Goal: Task Accomplishment & Management: Manage account settings

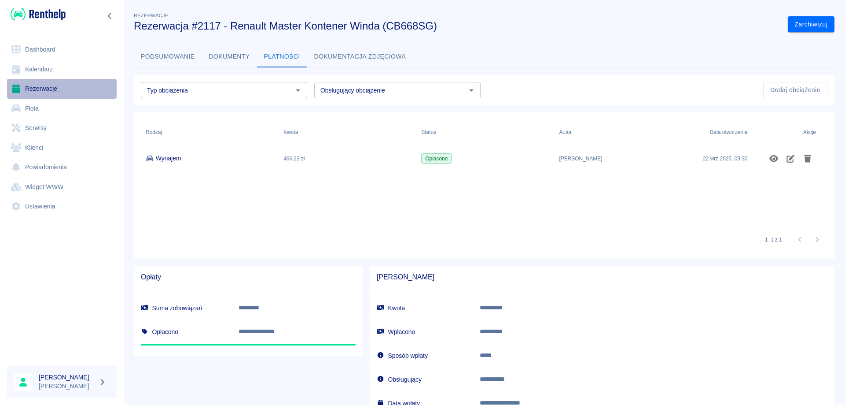
click at [53, 87] on link "Rezerwacje" at bounding box center [62, 89] width 110 height 20
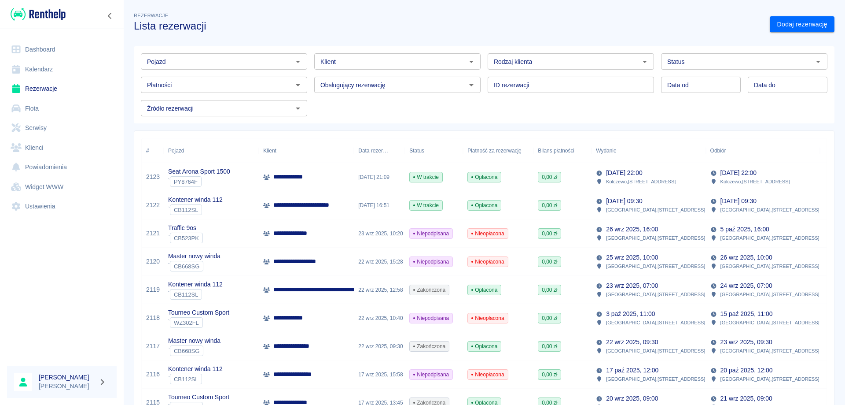
click at [342, 57] on input "Klient" at bounding box center [390, 61] width 147 height 11
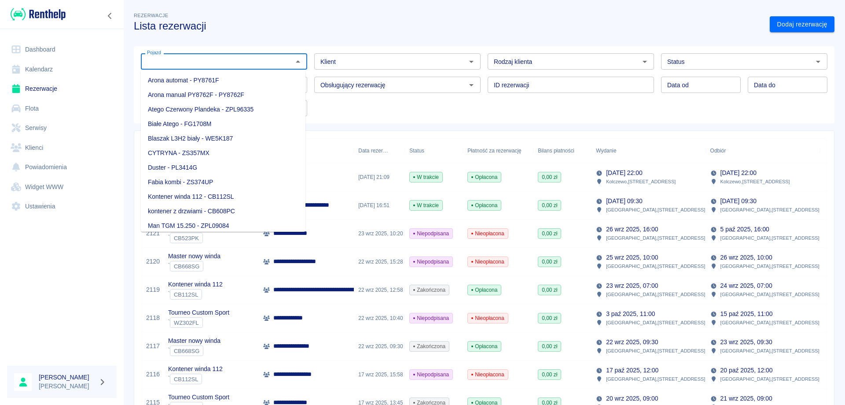
click at [261, 57] on input "Pojazd" at bounding box center [217, 61] width 147 height 11
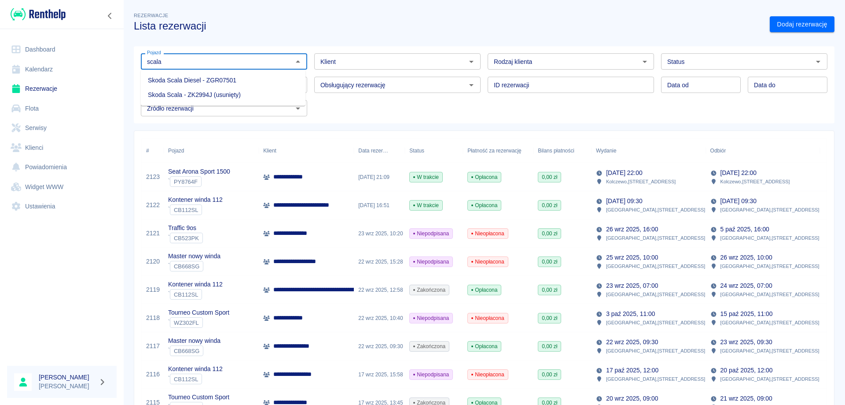
click at [237, 76] on li "Skoda Scala Diesel - ZGR07501" at bounding box center [223, 80] width 165 height 15
type input "Skoda Scala Diesel - ZGR07501"
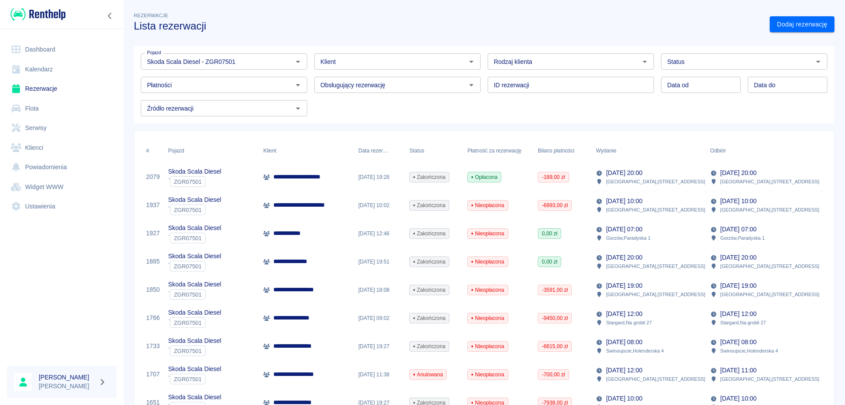
click at [319, 179] on p "**********" at bounding box center [302, 176] width 58 height 9
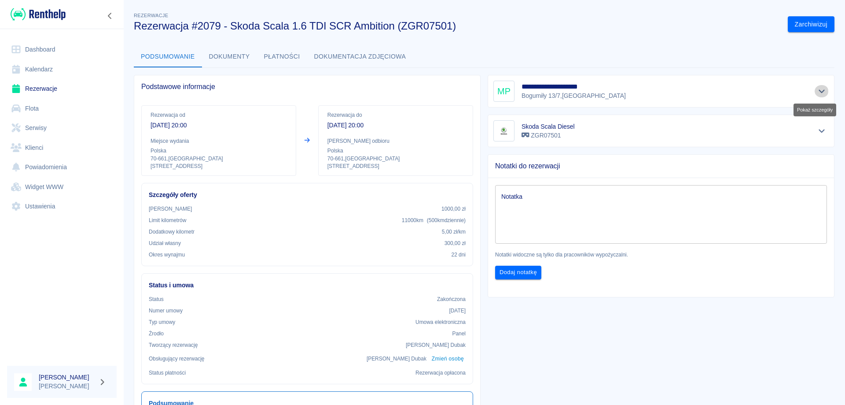
click at [817, 90] on icon "Pokaż szczegóły" at bounding box center [822, 91] width 10 height 8
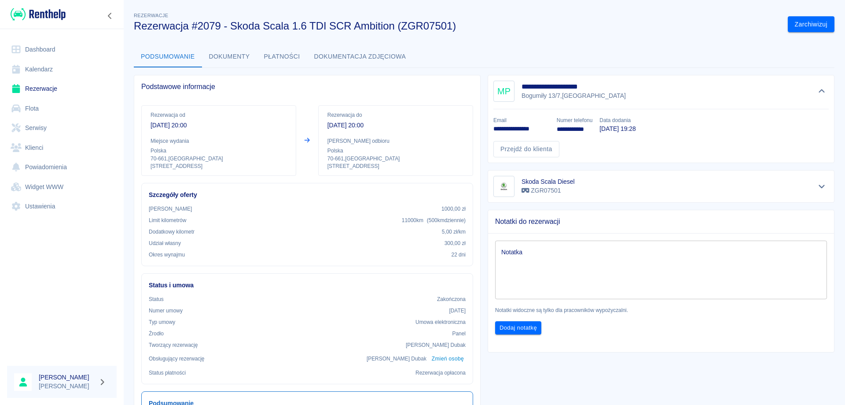
click at [50, 85] on link "Rezerwacje" at bounding box center [62, 89] width 110 height 20
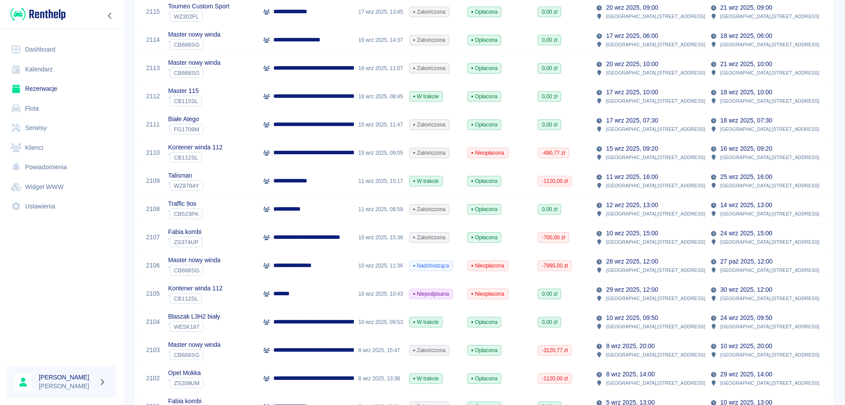
scroll to position [396, 0]
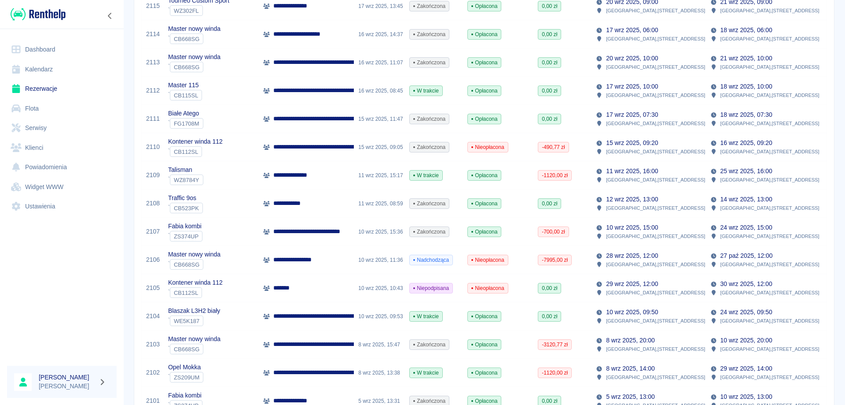
click at [285, 290] on p "*******" at bounding box center [285, 287] width 24 height 9
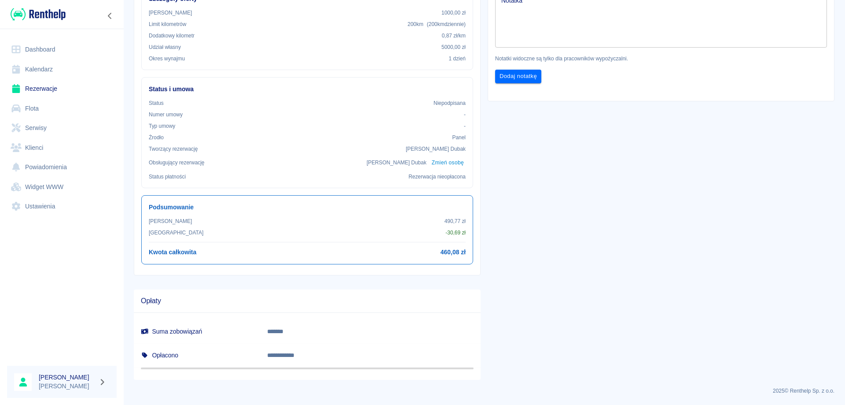
scroll to position [196, 0]
click at [43, 45] on link "Dashboard" at bounding box center [62, 50] width 110 height 20
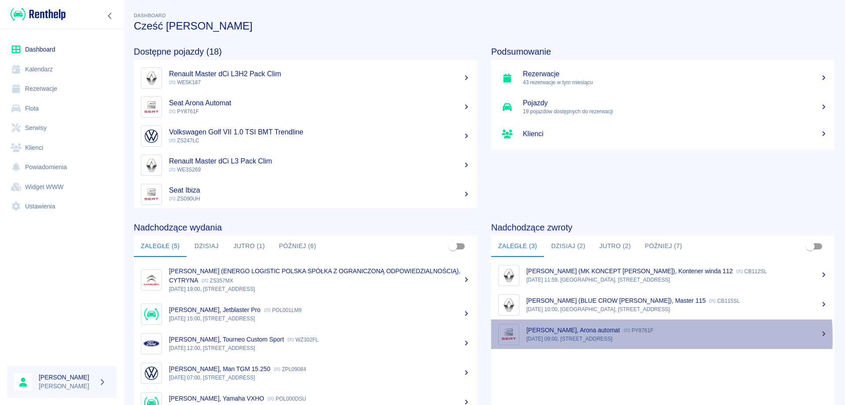
click at [588, 338] on p "[DATE] 09:00, [STREET_ADDRESS]" at bounding box center [676, 339] width 301 height 8
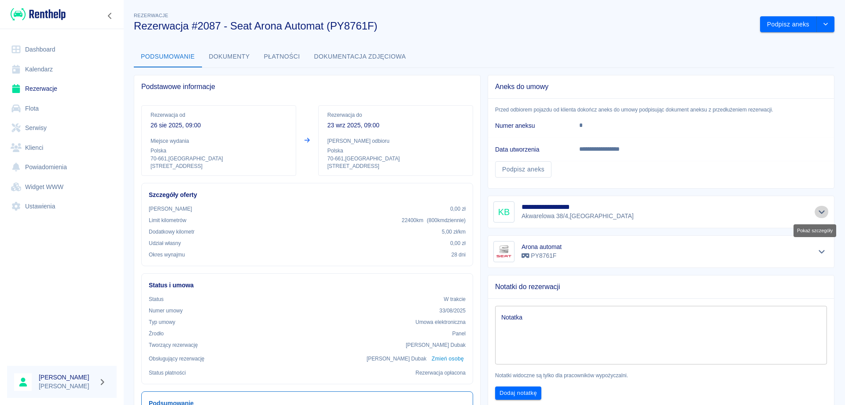
click at [817, 208] on icon "Pokaż szczegóły" at bounding box center [822, 212] width 10 height 8
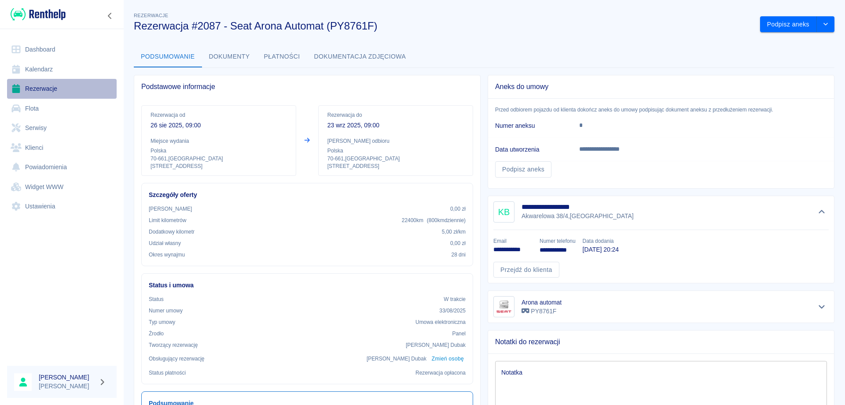
click at [35, 85] on link "Rezerwacje" at bounding box center [62, 89] width 110 height 20
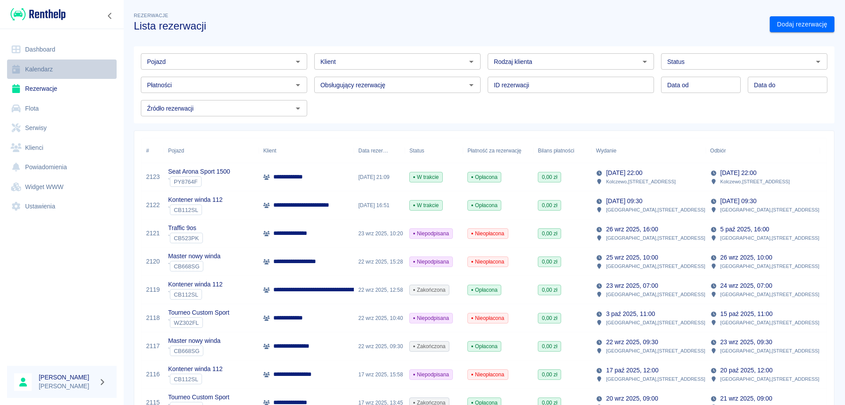
click at [49, 78] on link "Kalendarz" at bounding box center [62, 69] width 110 height 20
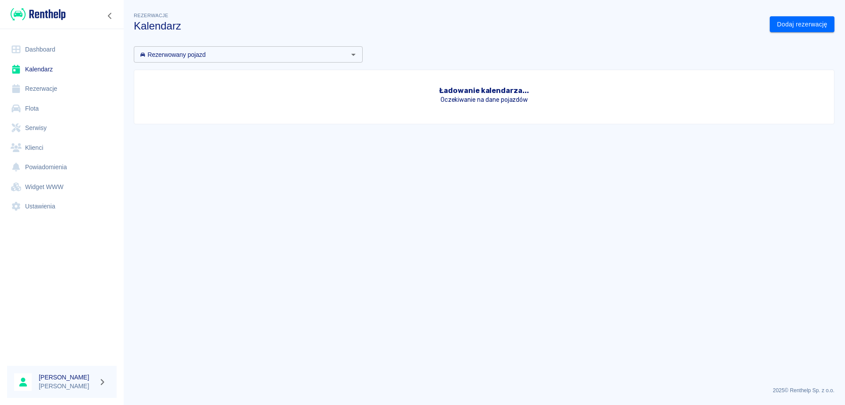
click at [50, 88] on link "Rezerwacje" at bounding box center [62, 89] width 110 height 20
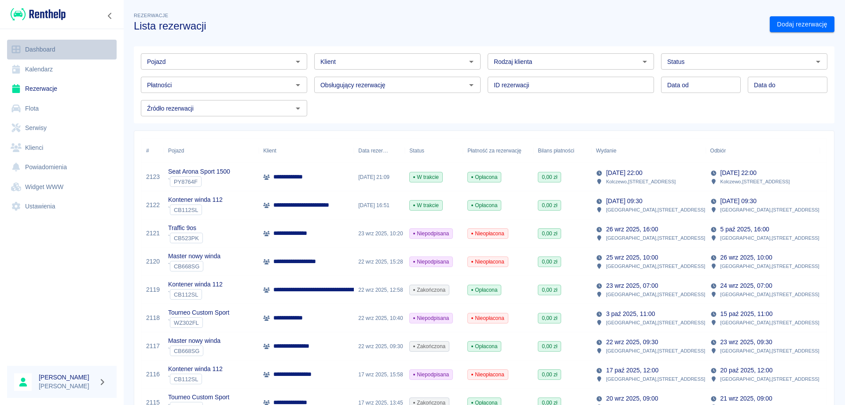
click at [49, 51] on link "Dashboard" at bounding box center [62, 50] width 110 height 20
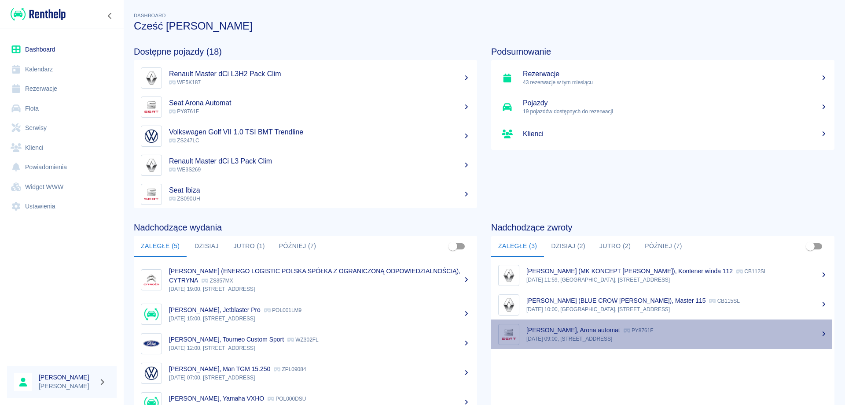
click at [574, 335] on p "[DATE] 09:00, [STREET_ADDRESS]" at bounding box center [676, 339] width 301 height 8
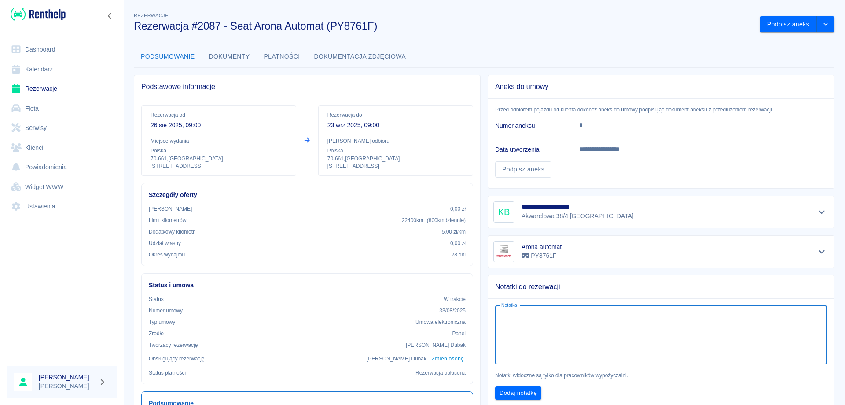
click at [506, 318] on textarea "Notatka" at bounding box center [661, 335] width 320 height 44
click at [521, 317] on textarea "Warta h202508260184/01" at bounding box center [661, 335] width 320 height 44
type textarea "Warta H202508260184/01"
click at [505, 391] on button "Dodaj notatkę" at bounding box center [518, 393] width 46 height 14
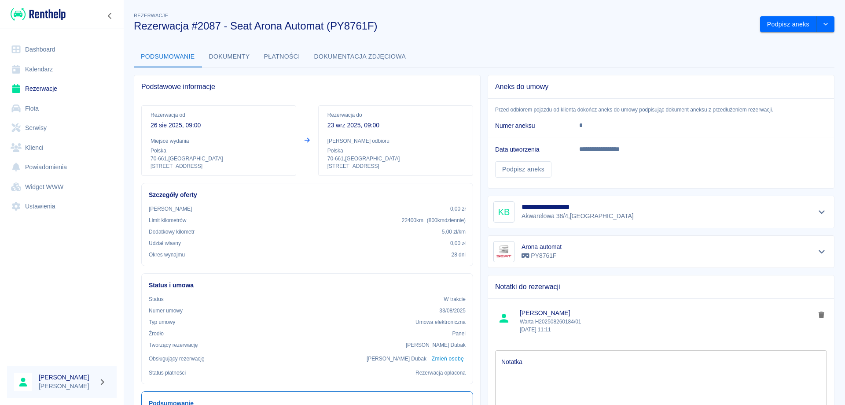
click at [35, 88] on link "Rezerwacje" at bounding box center [62, 89] width 110 height 20
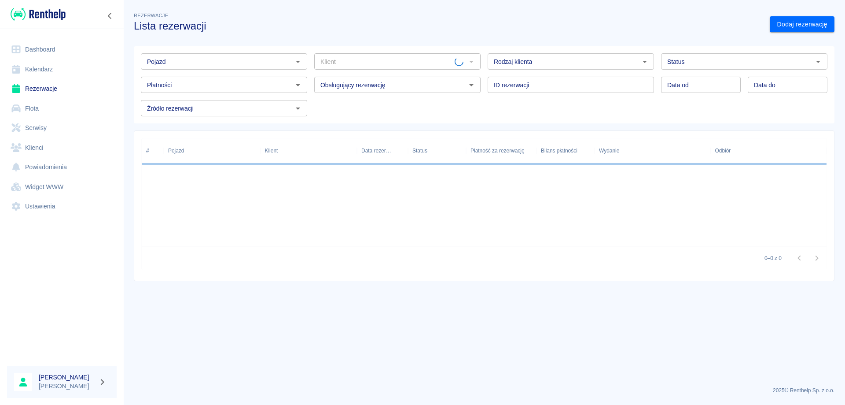
click at [187, 59] on input "Pojazd" at bounding box center [217, 61] width 147 height 11
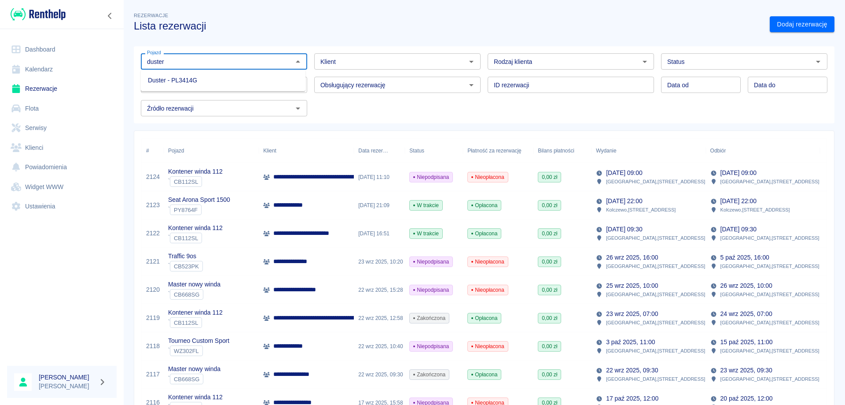
click at [179, 74] on li "Duster - PL3414G" at bounding box center [223, 80] width 165 height 15
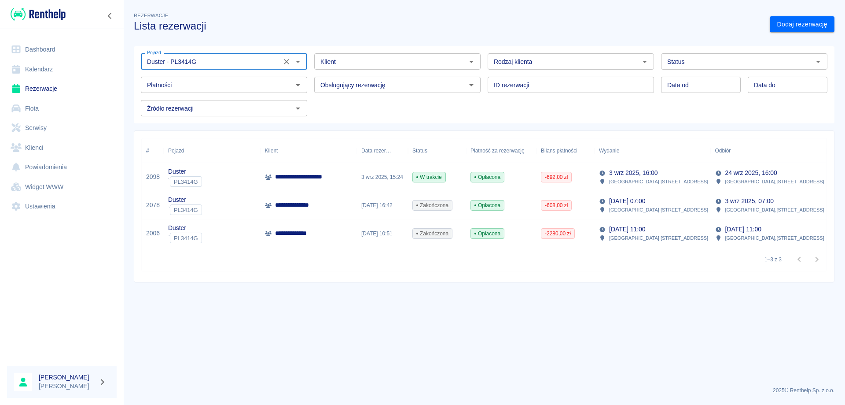
type input "Duster - PL3414G"
click at [306, 177] on p "**********" at bounding box center [304, 176] width 59 height 9
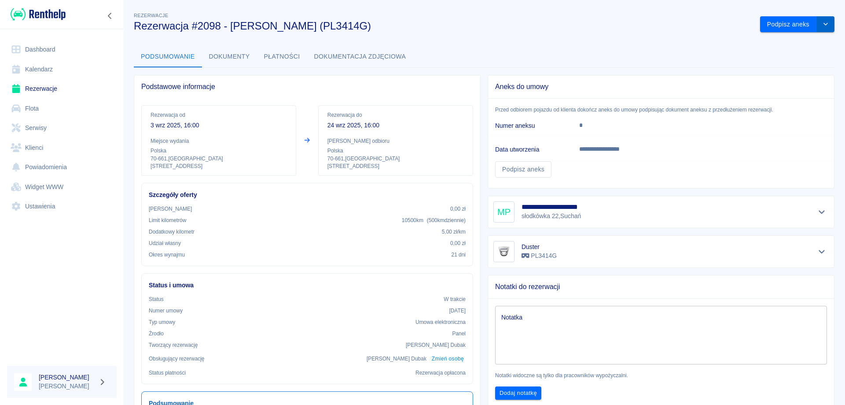
click at [822, 23] on icon "drop-down" at bounding box center [825, 24] width 7 height 6
click at [786, 38] on li "Przedłuż rezerwację" at bounding box center [790, 43] width 69 height 15
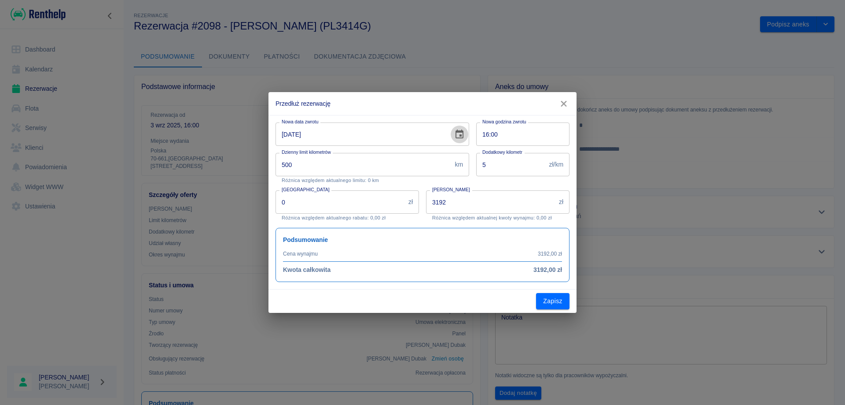
click at [456, 133] on icon "Choose date, selected date is 24 wrz 2025" at bounding box center [459, 134] width 11 height 11
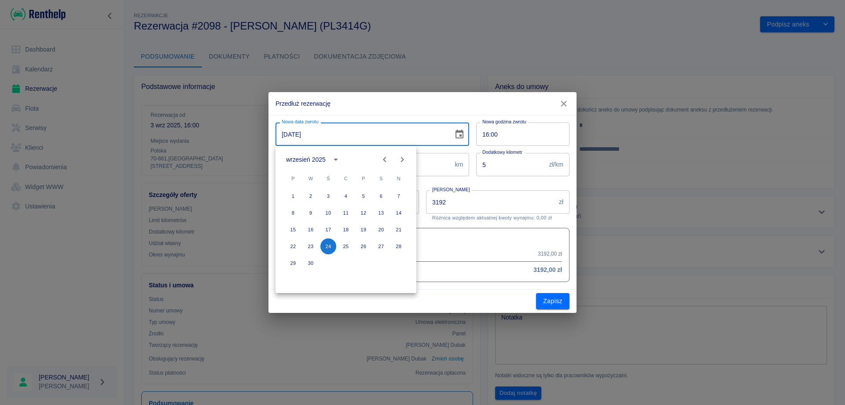
click at [401, 157] on icon "Next month" at bounding box center [402, 159] width 11 height 11
click at [330, 195] on button "1" at bounding box center [328, 196] width 16 height 16
type input "[DATE]"
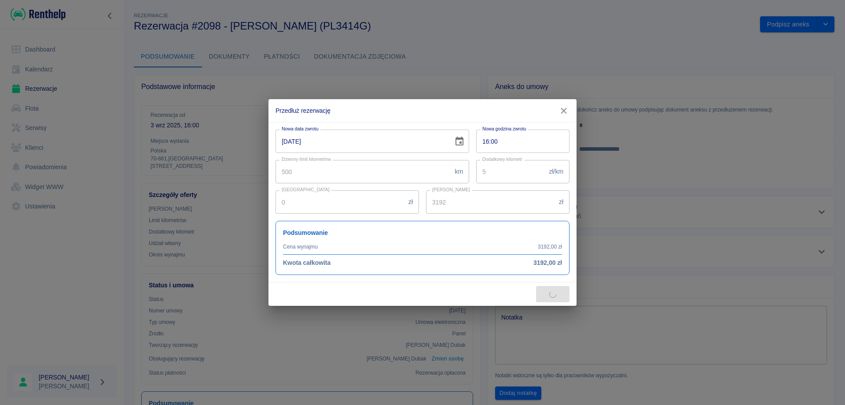
type input "4256"
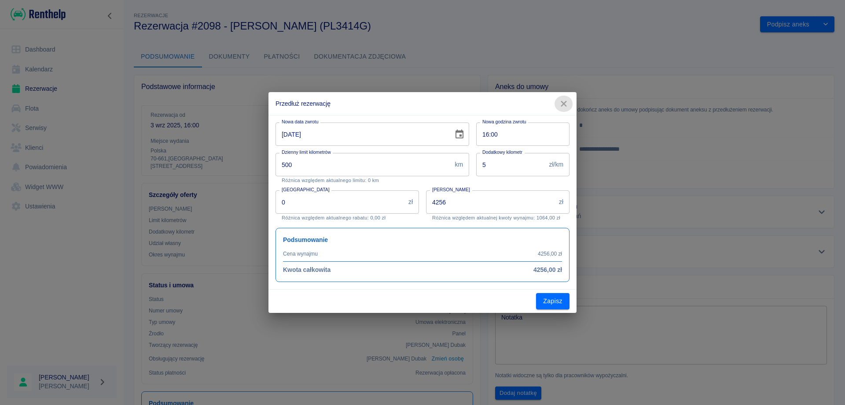
click at [562, 104] on icon "button" at bounding box center [563, 103] width 11 height 9
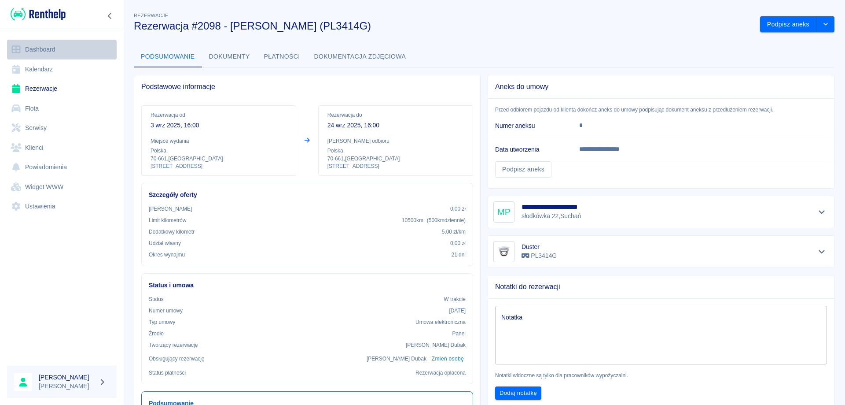
click at [51, 50] on link "Dashboard" at bounding box center [62, 50] width 110 height 20
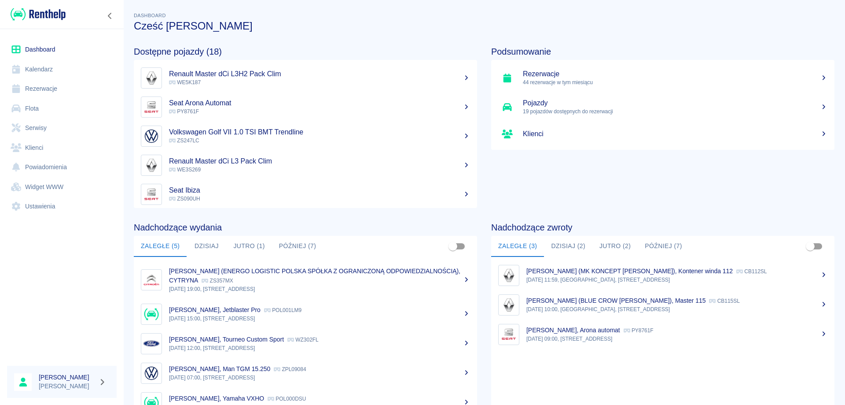
click at [570, 334] on div "[PERSON_NAME], Arona automat PY8761F" at bounding box center [676, 329] width 301 height 9
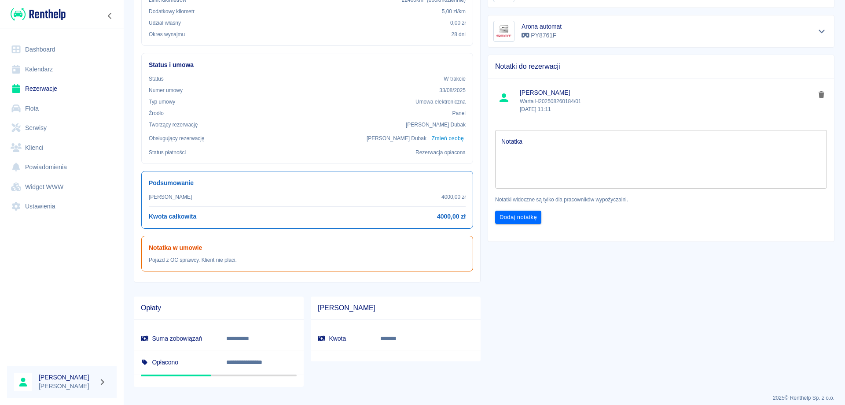
scroll to position [44, 0]
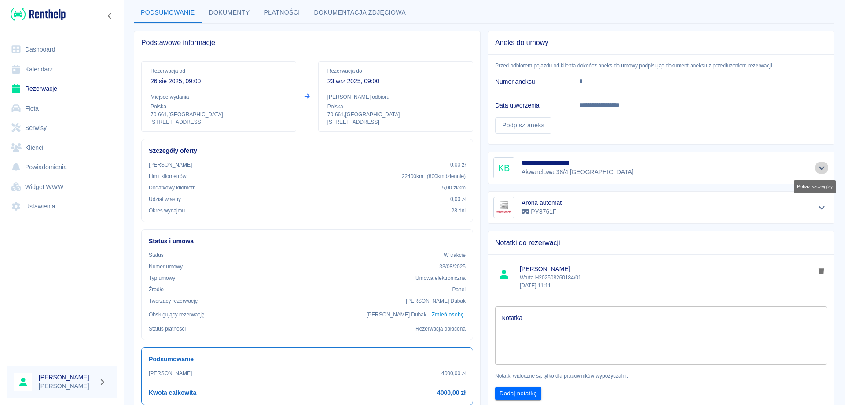
click at [817, 168] on icon "Pokaż szczegóły" at bounding box center [822, 168] width 10 height 8
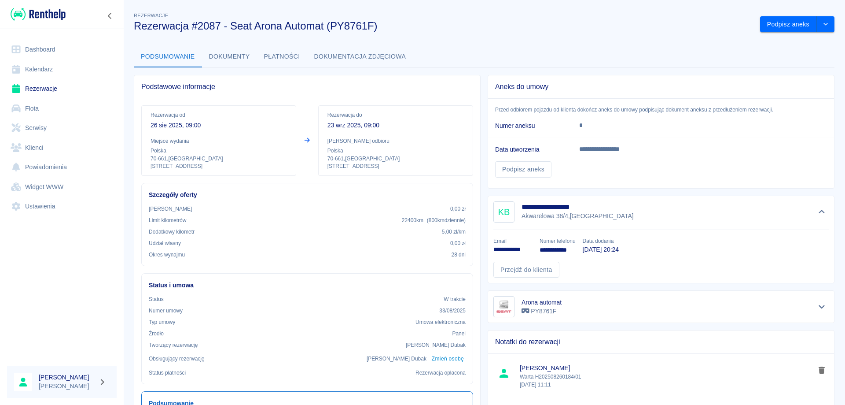
scroll to position [228, 0]
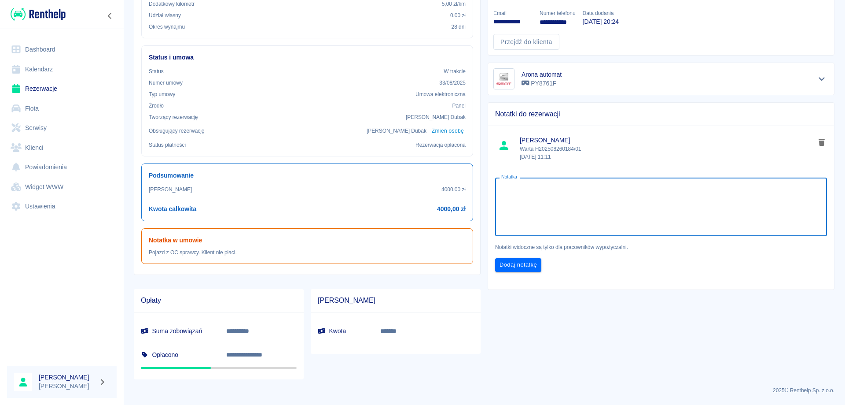
click at [521, 192] on textarea "Notatka" at bounding box center [661, 207] width 320 height 44
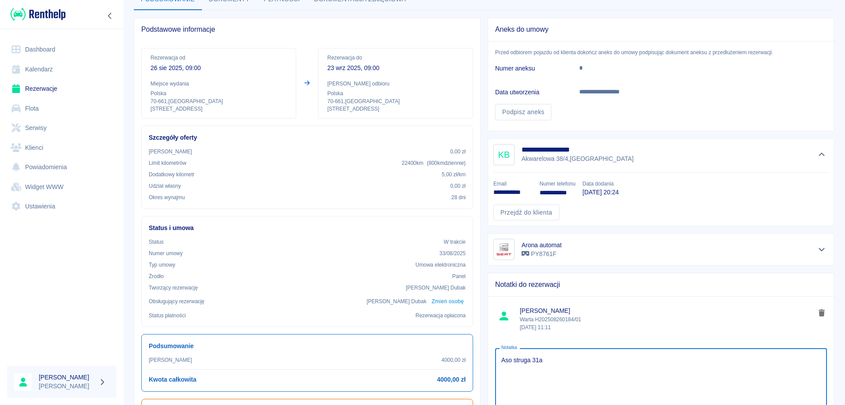
scroll to position [44, 0]
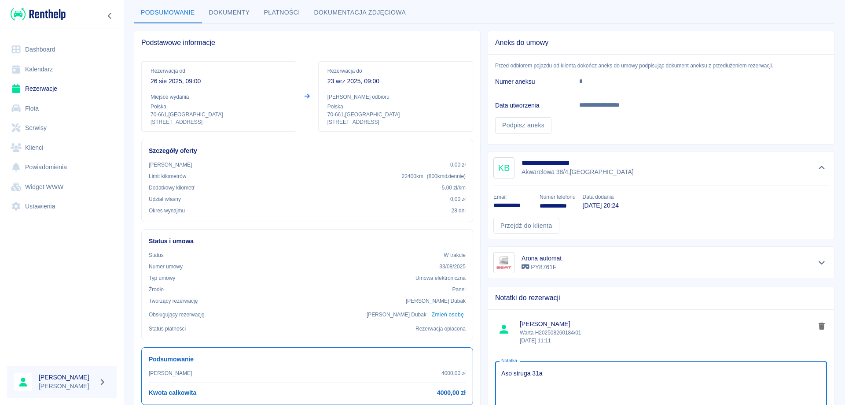
type textarea "Aso struga 31a"
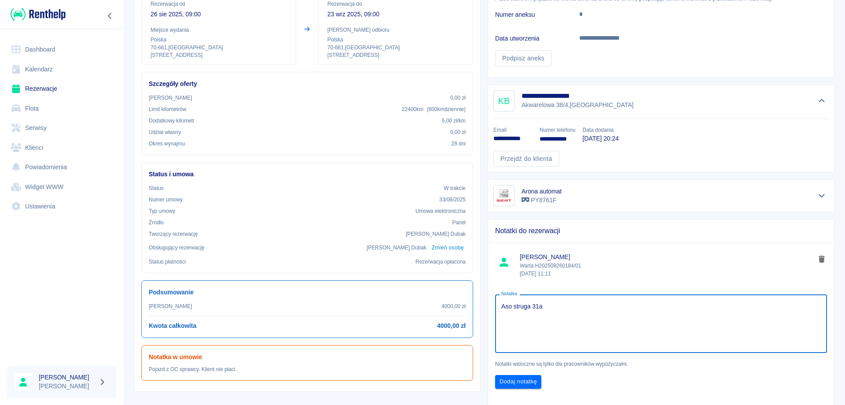
scroll to position [132, 0]
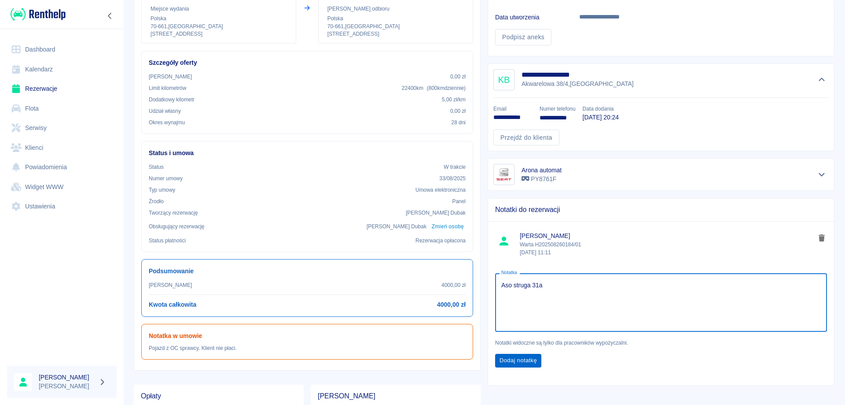
click at [528, 361] on button "Dodaj notatkę" at bounding box center [518, 360] width 46 height 14
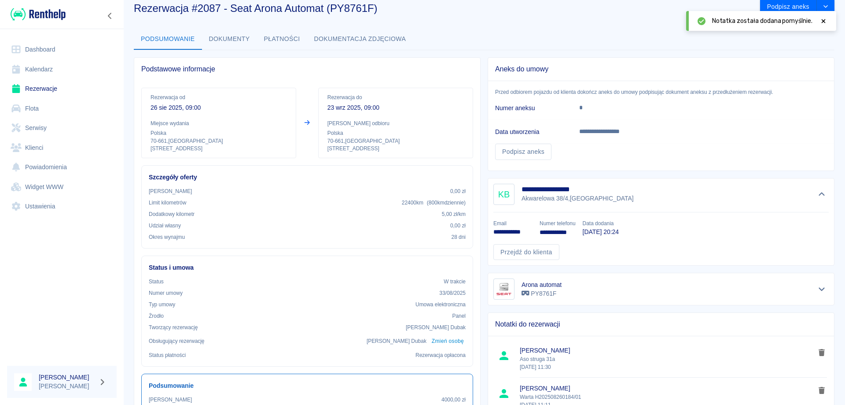
scroll to position [0, 0]
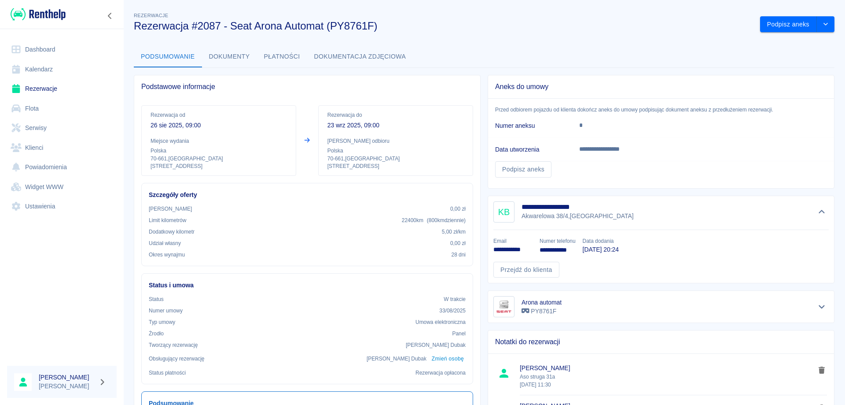
click at [57, 85] on link "Rezerwacje" at bounding box center [62, 89] width 110 height 20
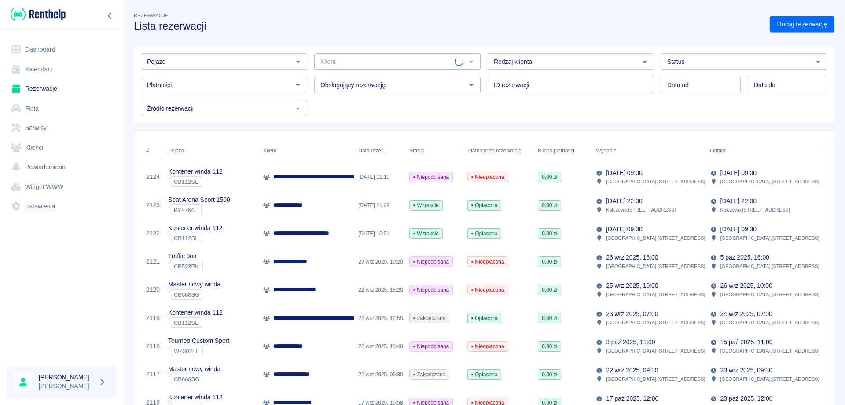
click at [188, 63] on input "Pojazd" at bounding box center [217, 61] width 147 height 11
click at [186, 82] on li "Duster - PL3414G" at bounding box center [223, 80] width 165 height 15
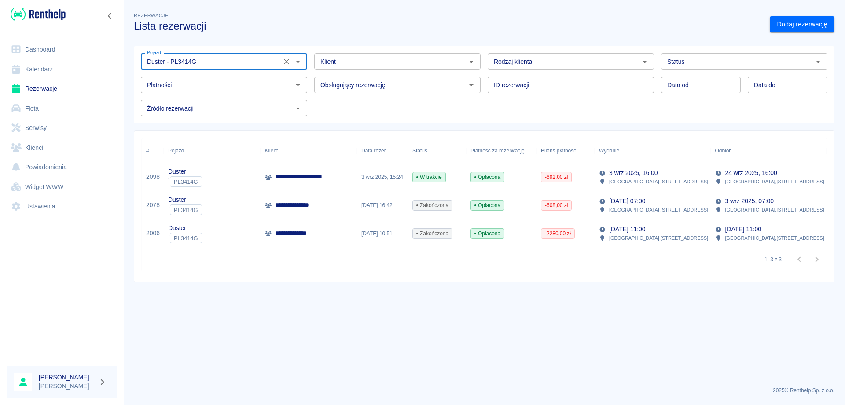
type input "Duster - PL3414G"
click at [302, 180] on p "**********" at bounding box center [304, 176] width 59 height 9
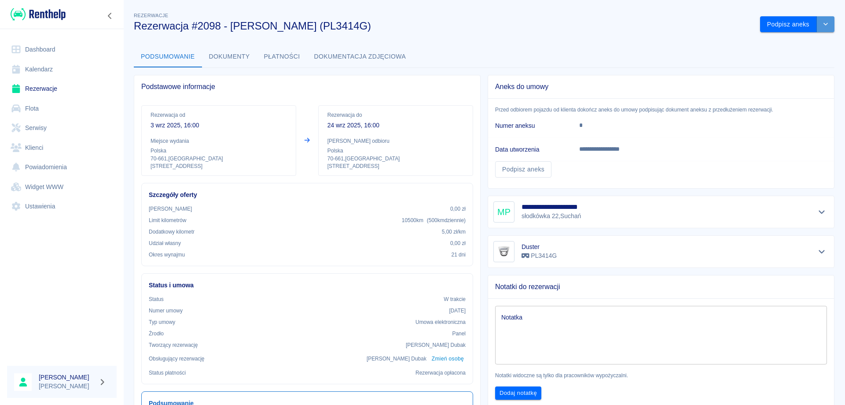
click at [822, 24] on icon "drop-down" at bounding box center [825, 24] width 7 height 6
click at [797, 41] on li "Przedłuż rezerwację" at bounding box center [790, 43] width 69 height 15
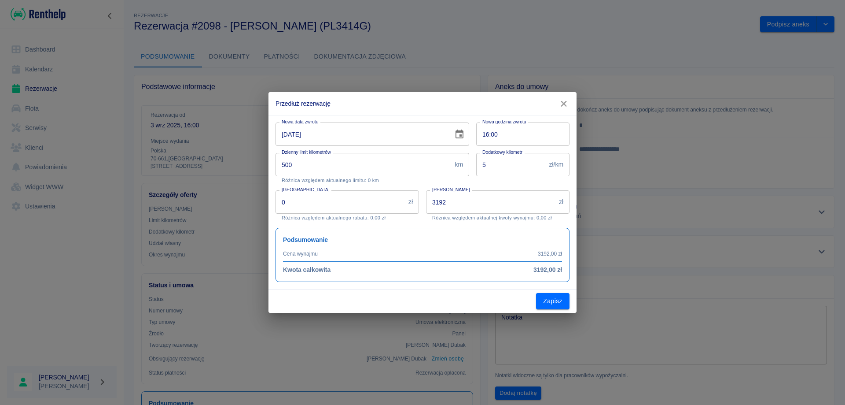
click at [464, 135] on icon "Choose date, selected date is 24 wrz 2025" at bounding box center [459, 134] width 11 height 11
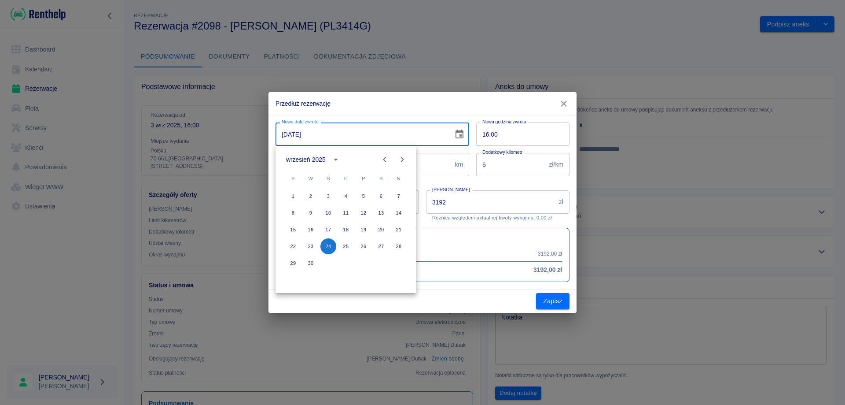
click at [404, 158] on icon "Next month" at bounding box center [402, 159] width 11 height 11
click at [328, 198] on button "1" at bounding box center [328, 196] width 16 height 16
type input "[DATE]"
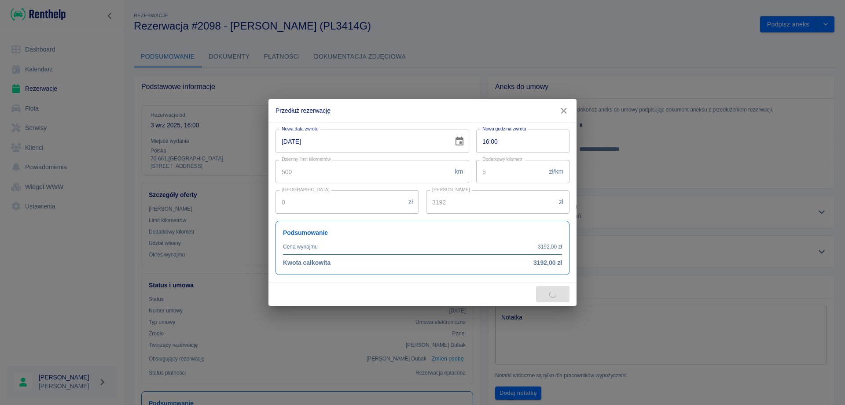
type input "4256"
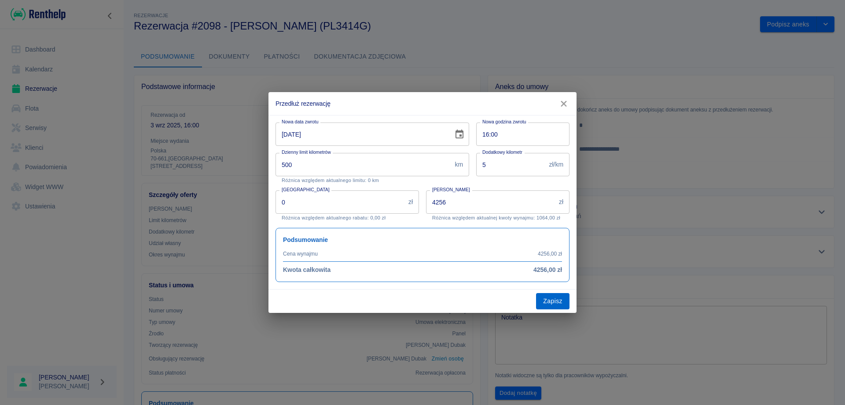
click at [557, 301] on button "Zapisz" at bounding box center [552, 301] width 33 height 16
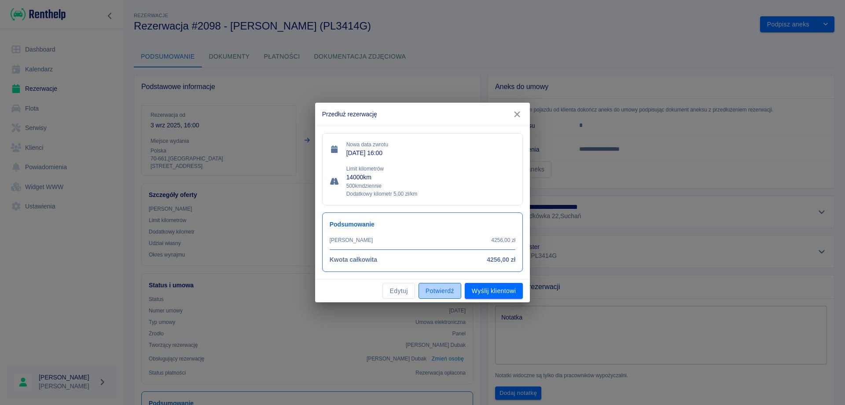
click at [438, 291] on button "Potwierdź" at bounding box center [440, 291] width 43 height 16
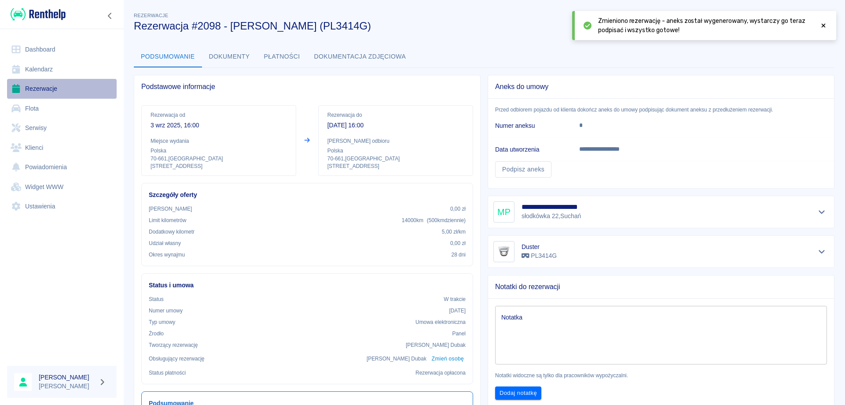
click at [39, 85] on link "Rezerwacje" at bounding box center [62, 89] width 110 height 20
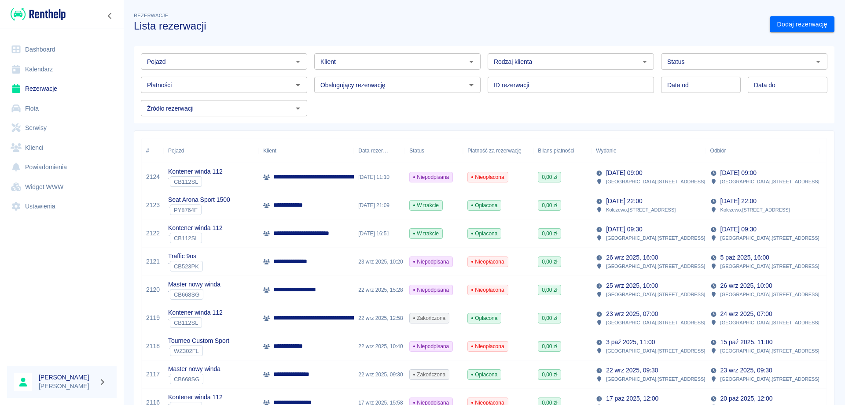
click at [254, 56] on input "Pojazd" at bounding box center [217, 61] width 147 height 11
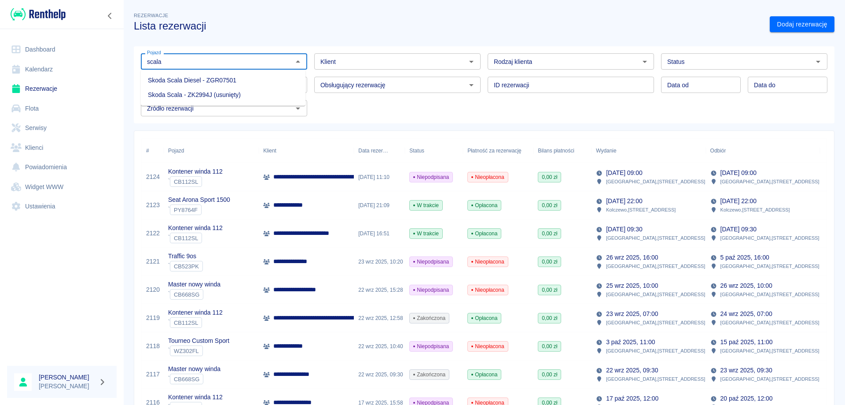
click at [201, 79] on li "Skoda Scala Diesel - ZGR07501" at bounding box center [223, 80] width 165 height 15
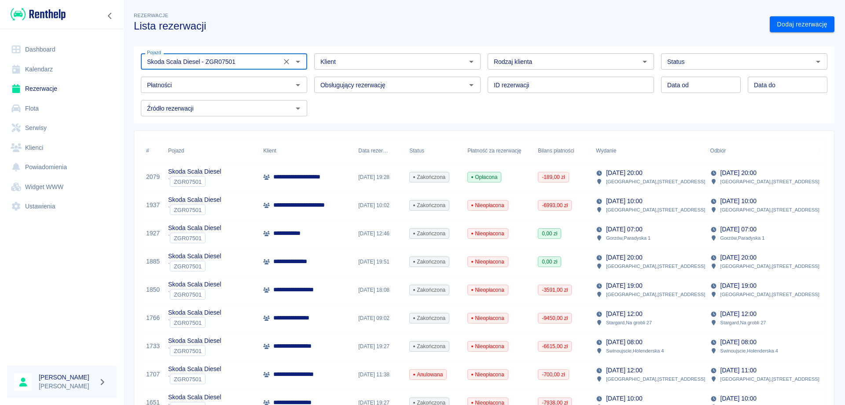
type input "Skoda Scala Diesel - ZGR07501"
click at [291, 176] on p "**********" at bounding box center [302, 176] width 58 height 9
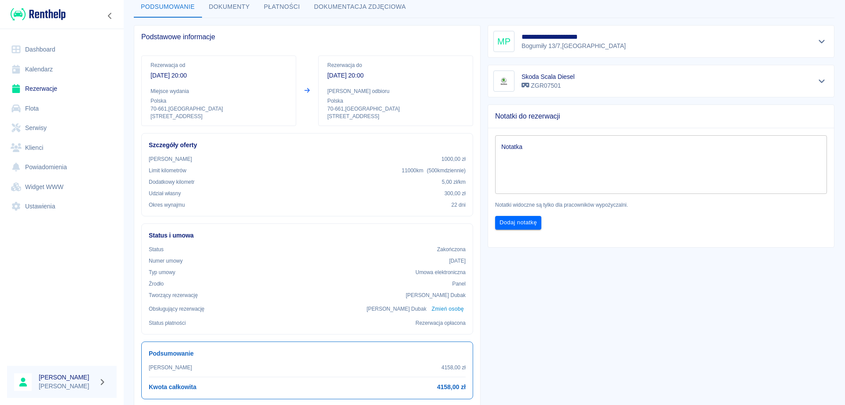
scroll to position [28, 0]
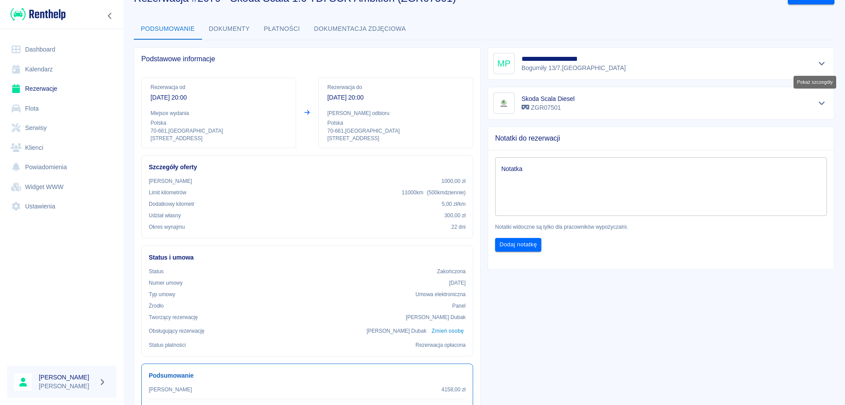
click at [817, 61] on icon "Pokaż szczegóły" at bounding box center [822, 63] width 10 height 8
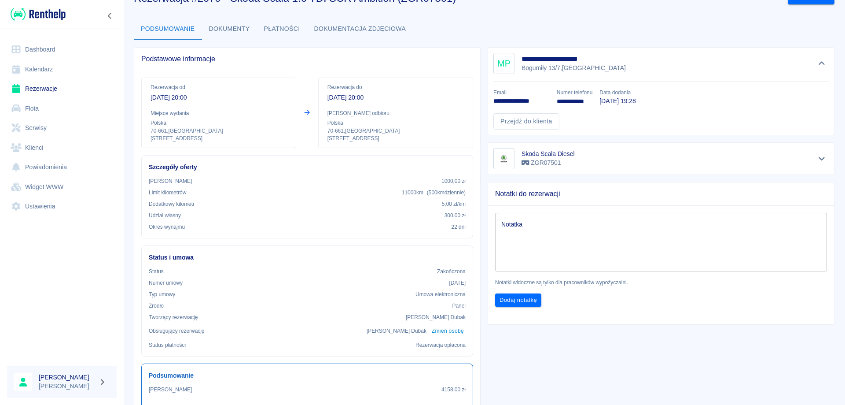
click at [511, 101] on p "**********" at bounding box center [521, 100] width 56 height 9
click at [512, 101] on p "**********" at bounding box center [521, 100] width 56 height 9
copy p "**********"
click at [37, 88] on link "Rezerwacje" at bounding box center [62, 89] width 110 height 20
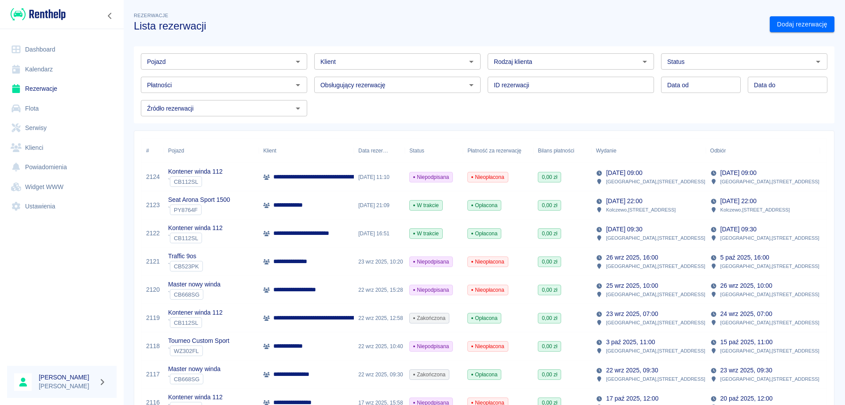
click at [361, 61] on input "Klient" at bounding box center [390, 61] width 147 height 11
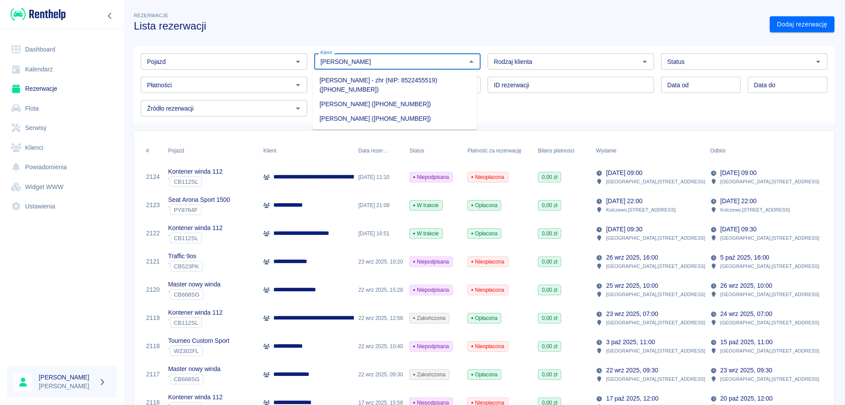
click at [377, 77] on li "[PERSON_NAME] - zhr (NIP: 8522455519) ([PHONE_NUMBER])" at bounding box center [395, 85] width 165 height 24
type input "[PERSON_NAME] - zhr (NIP: 8522455519) ([PHONE_NUMBER])"
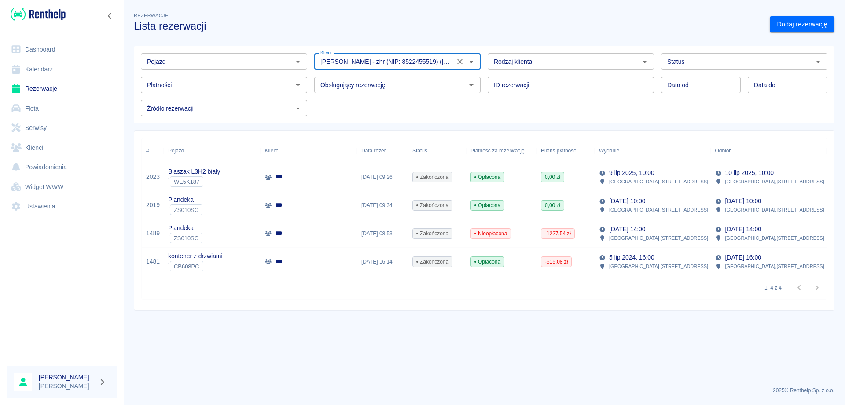
click at [379, 60] on input "[PERSON_NAME] - zhr (NIP: 8522455519) ([PHONE_NUMBER])" at bounding box center [384, 61] width 135 height 11
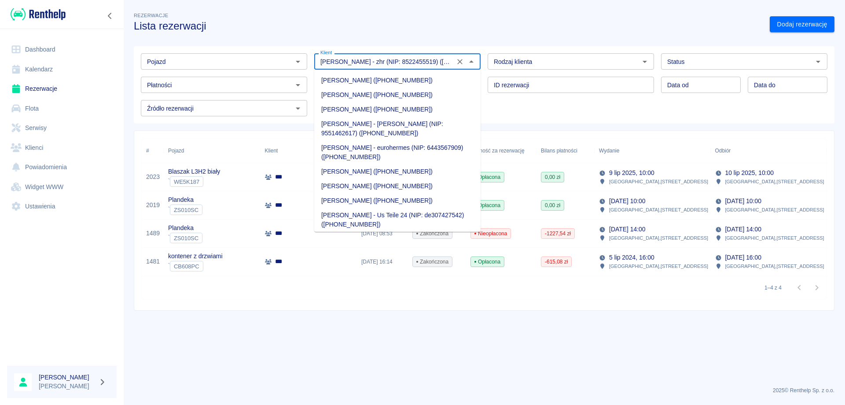
scroll to position [6874, 0]
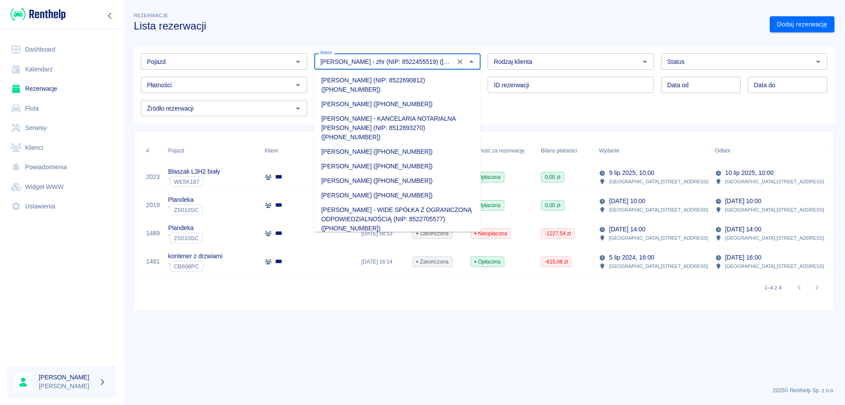
click at [379, 60] on input "[PERSON_NAME] - zhr (NIP: 8522455519) ([PHONE_NUMBER])" at bounding box center [384, 61] width 135 height 11
click at [379, 61] on input "[PERSON_NAME] - zhr (NIP: 8522455519) ([PHONE_NUMBER])" at bounding box center [384, 61] width 135 height 11
click at [457, 62] on icon "Wyczyść" at bounding box center [460, 61] width 9 height 9
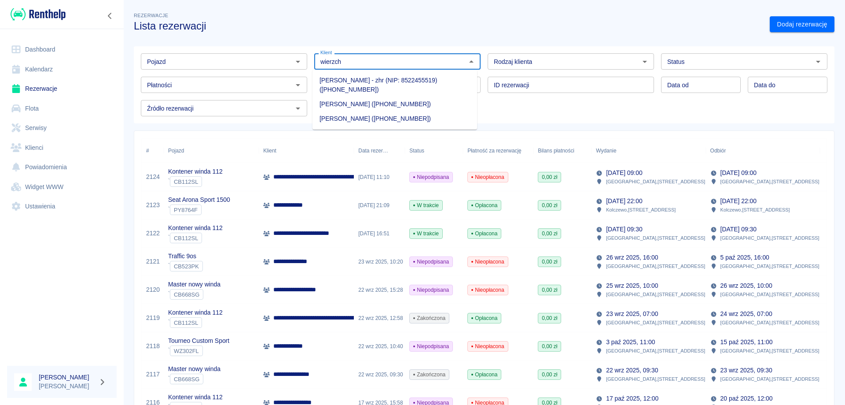
click at [378, 103] on li "[PERSON_NAME] ([PHONE_NUMBER])" at bounding box center [395, 104] width 165 height 15
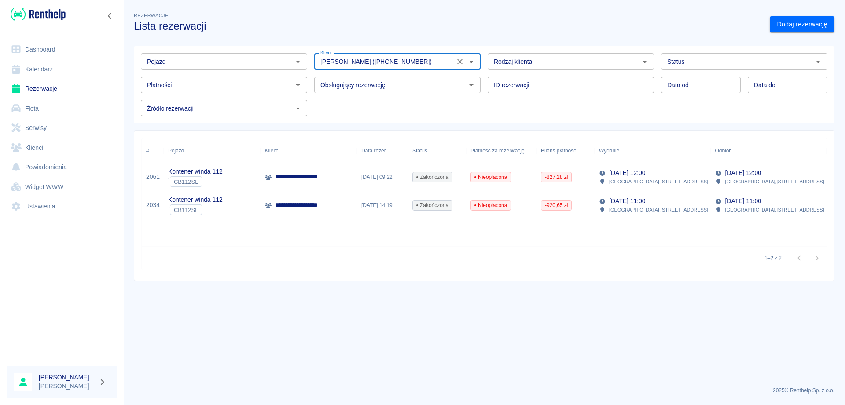
type input "[PERSON_NAME] ([PHONE_NUMBER])"
click at [376, 178] on div "[DATE] 09:22" at bounding box center [382, 177] width 51 height 28
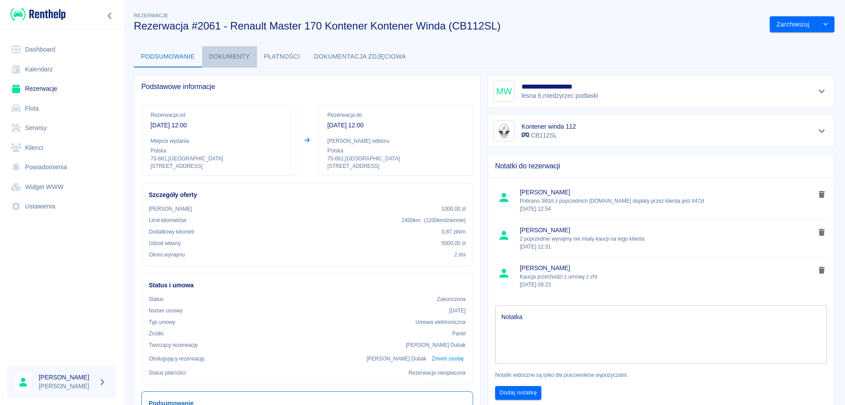
click at [235, 55] on button "Dokumenty" at bounding box center [229, 56] width 55 height 21
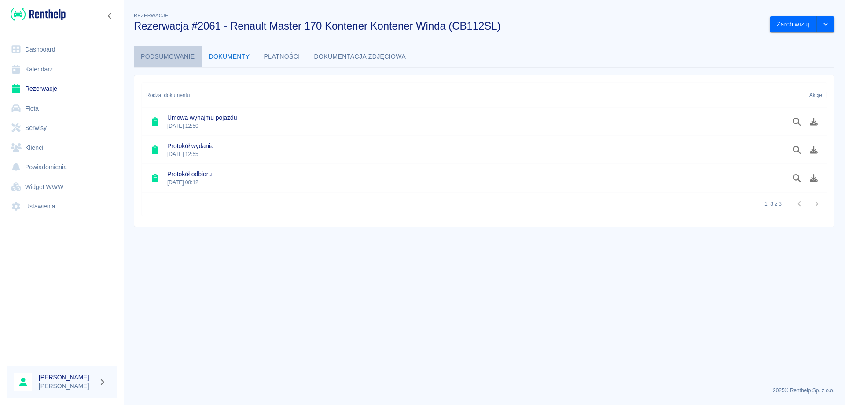
click at [173, 56] on button "Podsumowanie" at bounding box center [168, 56] width 68 height 21
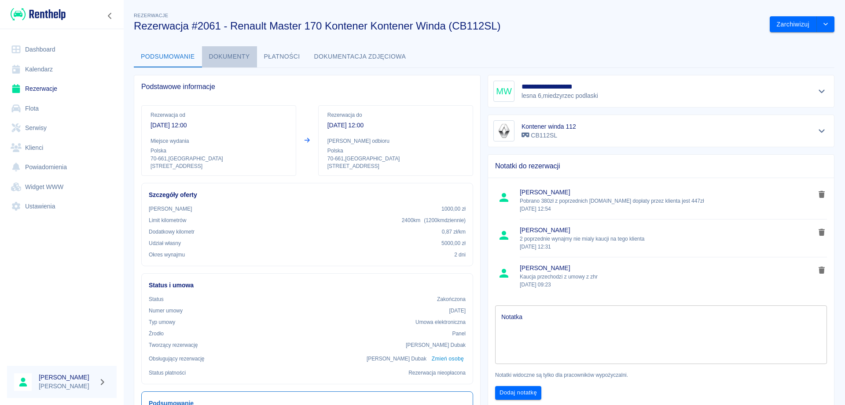
click at [218, 59] on button "Dokumenty" at bounding box center [229, 56] width 55 height 21
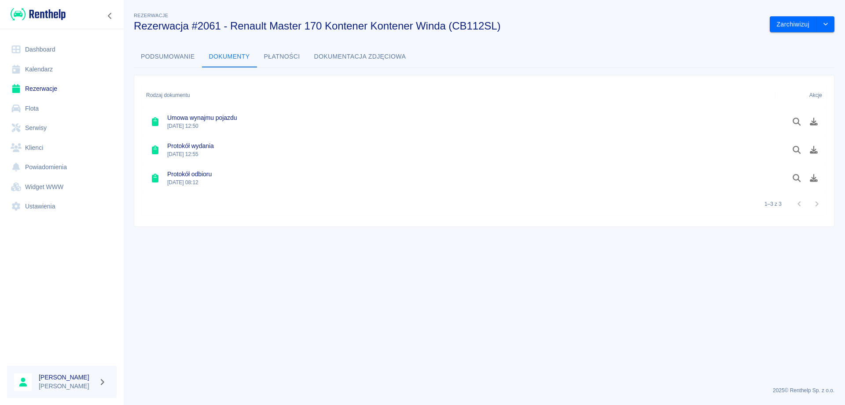
click at [167, 54] on button "Podsumowanie" at bounding box center [168, 56] width 68 height 21
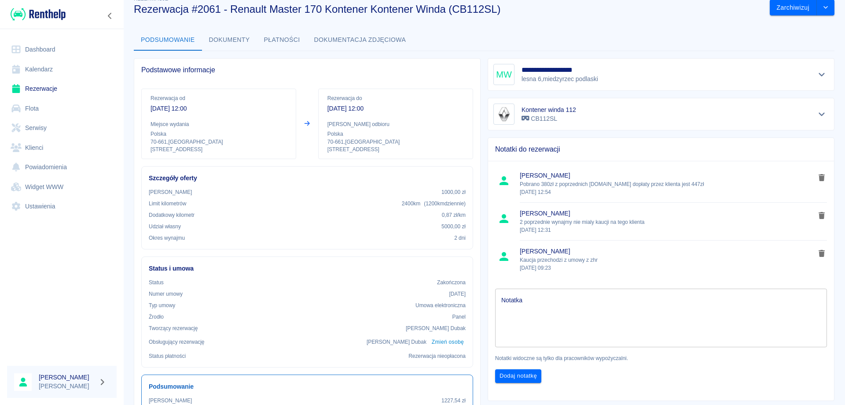
scroll to position [8, 0]
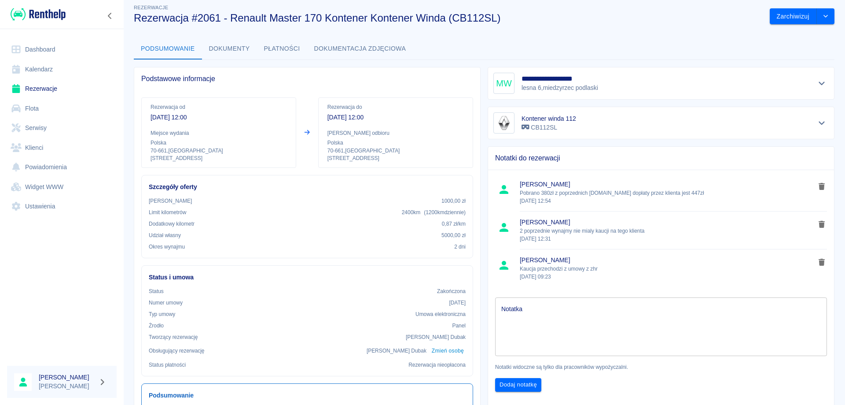
click at [236, 45] on button "Dokumenty" at bounding box center [229, 48] width 55 height 21
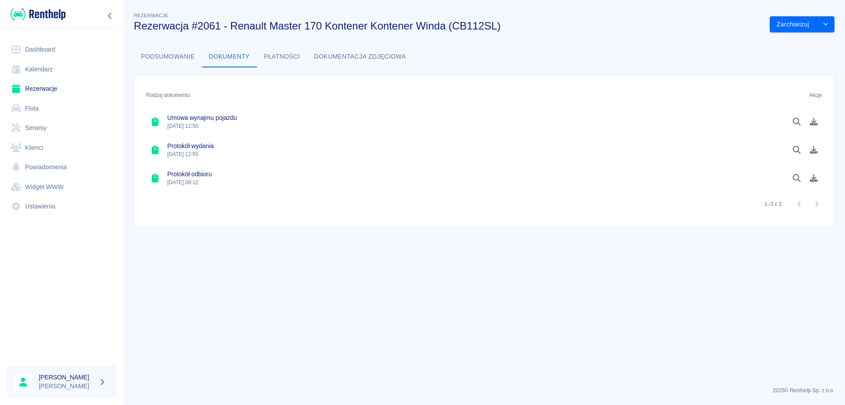
click at [158, 55] on button "Podsumowanie" at bounding box center [168, 56] width 68 height 21
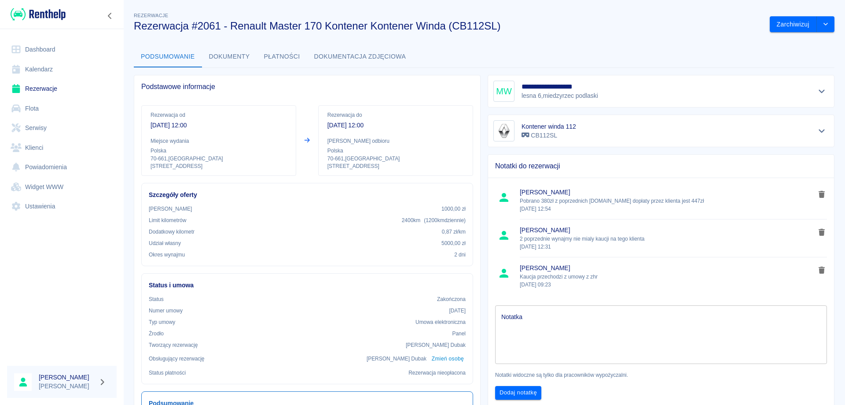
click at [227, 55] on button "Dokumenty" at bounding box center [229, 56] width 55 height 21
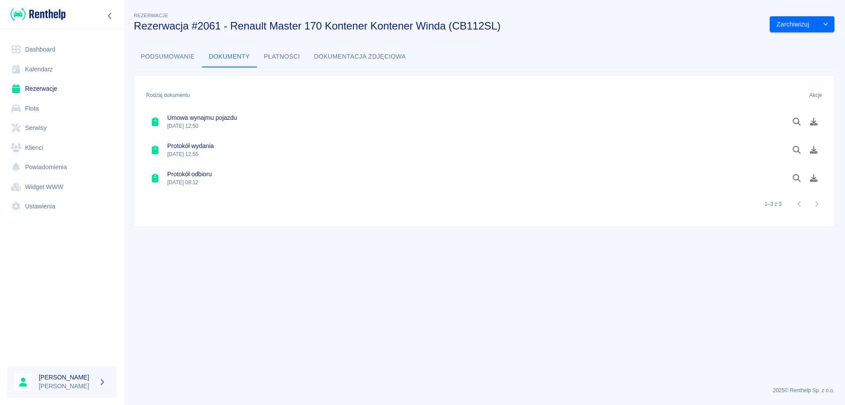
click at [280, 56] on button "Płatności" at bounding box center [282, 56] width 50 height 21
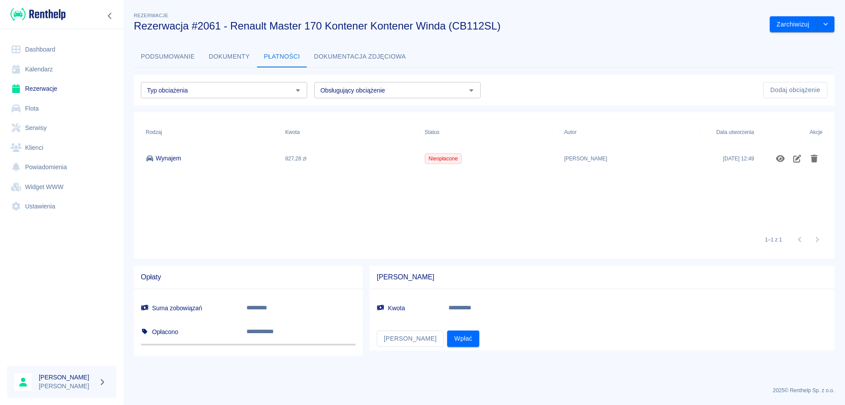
click at [228, 52] on button "Dokumenty" at bounding box center [229, 56] width 55 height 21
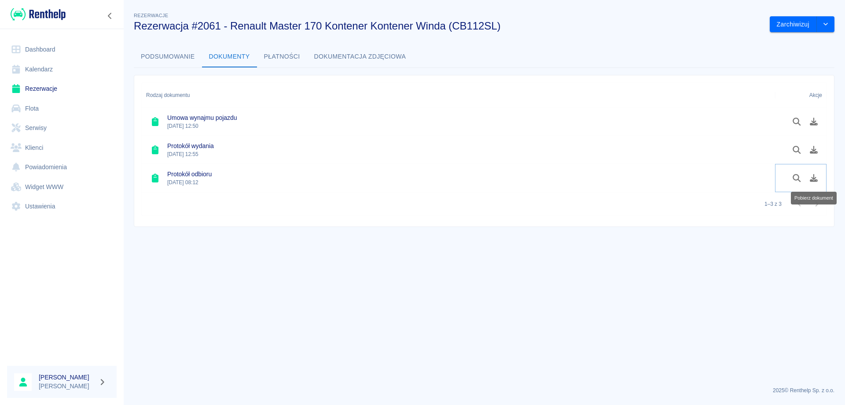
click at [816, 180] on icon "Pobierz dokument" at bounding box center [814, 178] width 8 height 8
click at [166, 54] on button "Podsumowanie" at bounding box center [168, 56] width 68 height 21
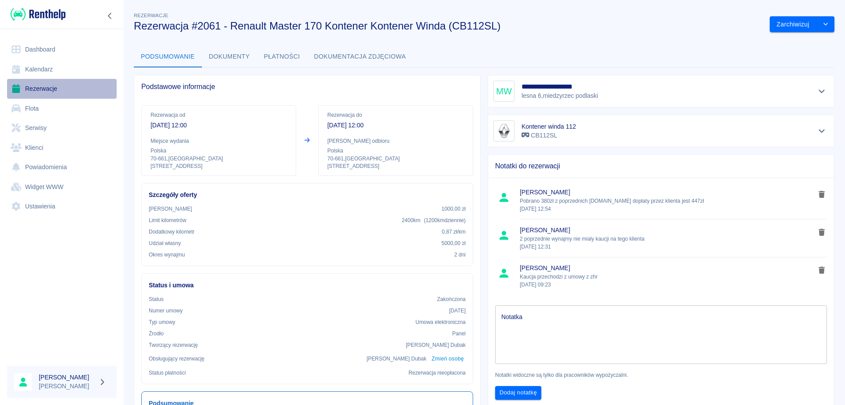
click at [49, 89] on link "Rezerwacje" at bounding box center [62, 89] width 110 height 20
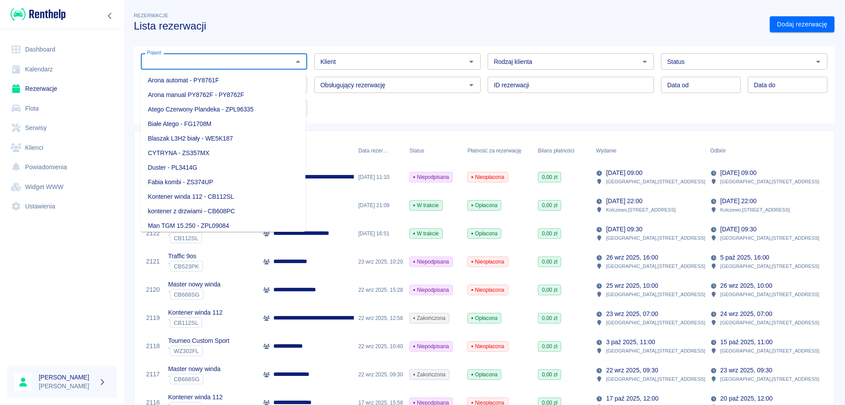
click at [224, 61] on input "Pojazd" at bounding box center [217, 61] width 147 height 11
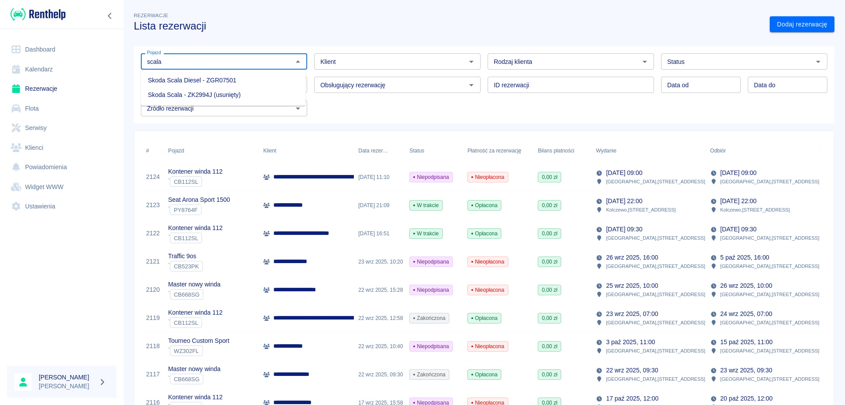
click at [229, 75] on li "Skoda Scala Diesel - ZGR07501" at bounding box center [223, 80] width 165 height 15
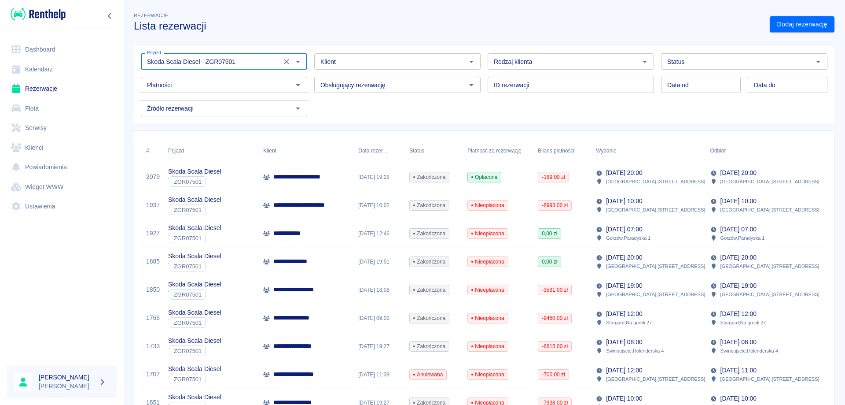
type input "Skoda Scala Diesel - ZGR07501"
click at [296, 178] on p "**********" at bounding box center [302, 176] width 58 height 9
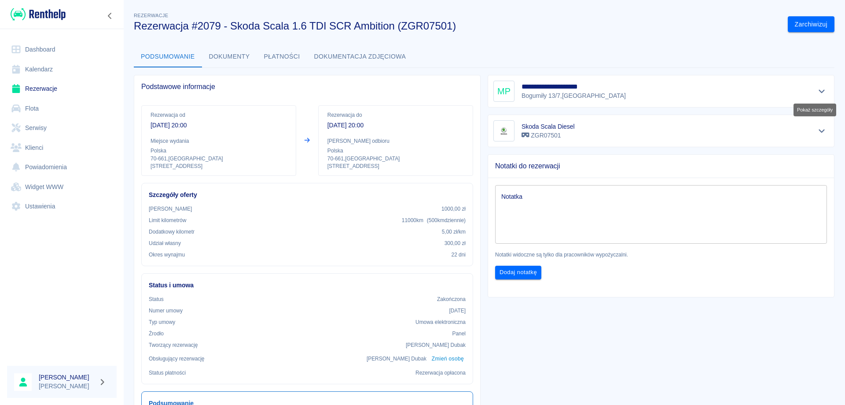
click at [817, 89] on icon "Pokaż szczegóły" at bounding box center [822, 91] width 10 height 8
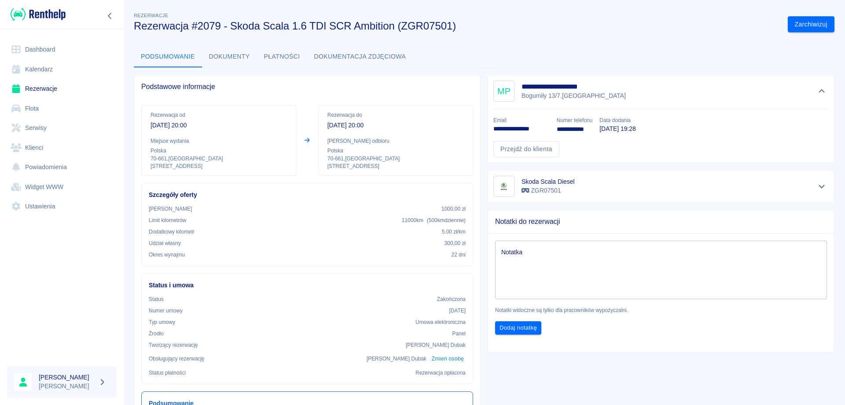
click at [507, 129] on p "**********" at bounding box center [521, 128] width 56 height 9
copy p "**********"
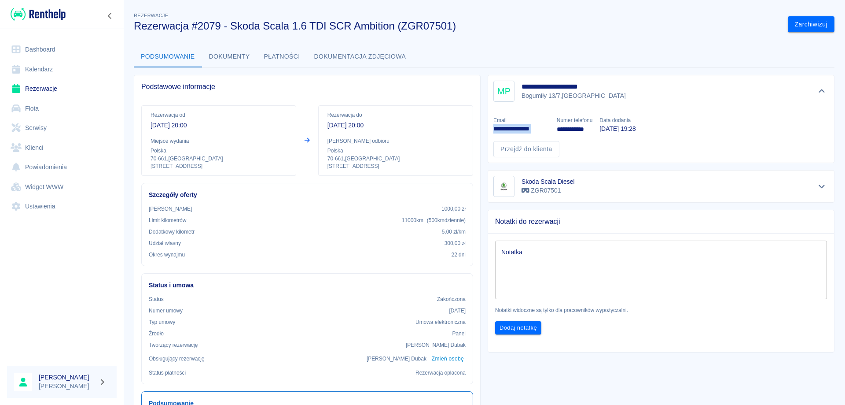
copy p "**********"
click at [51, 87] on link "Rezerwacje" at bounding box center [62, 89] width 110 height 20
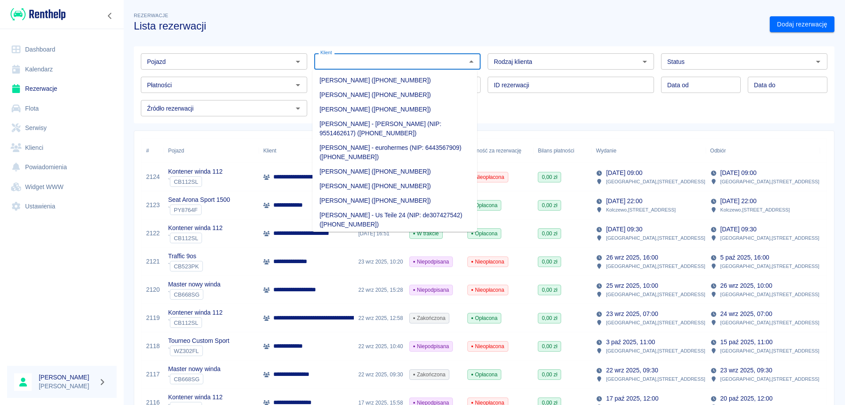
click at [335, 62] on input "Klient" at bounding box center [390, 61] width 147 height 11
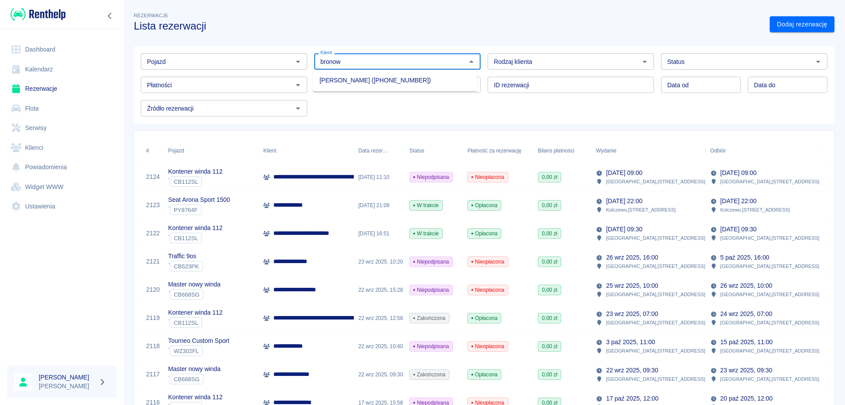
click at [344, 79] on li "[PERSON_NAME] ([PHONE_NUMBER])" at bounding box center [395, 80] width 165 height 15
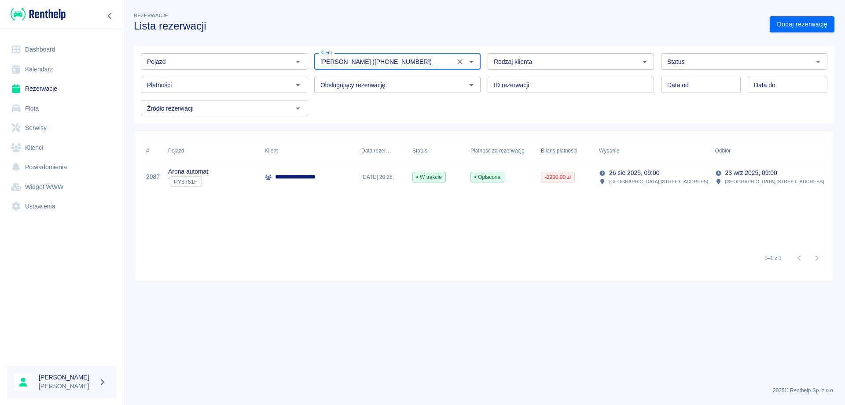
type input "[PERSON_NAME] ([PHONE_NUMBER])"
click at [307, 179] on p "**********" at bounding box center [303, 176] width 56 height 9
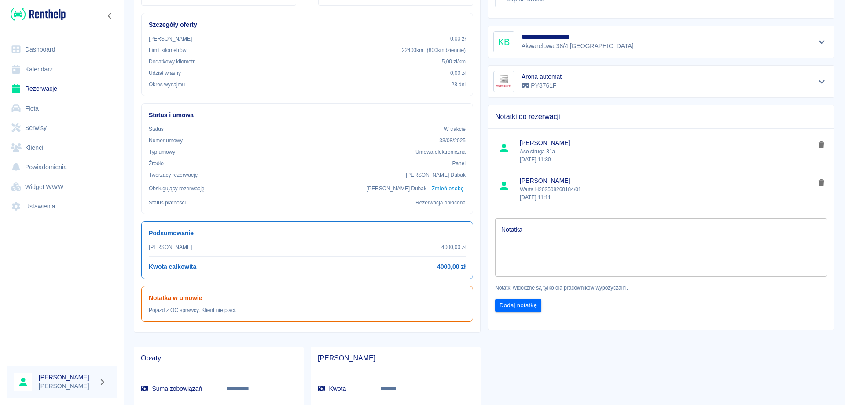
scroll to position [176, 0]
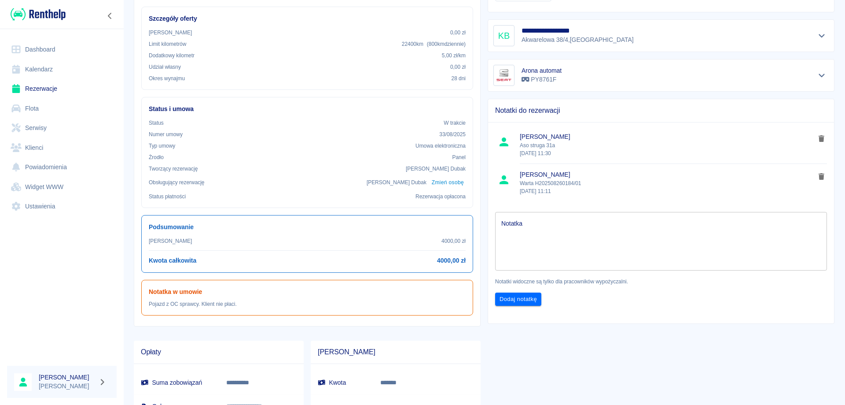
click at [549, 228] on textarea "Notatka" at bounding box center [661, 241] width 320 height 44
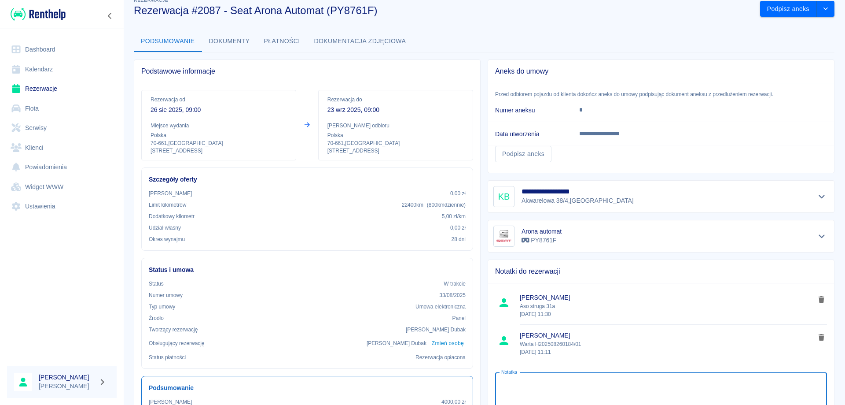
scroll to position [0, 0]
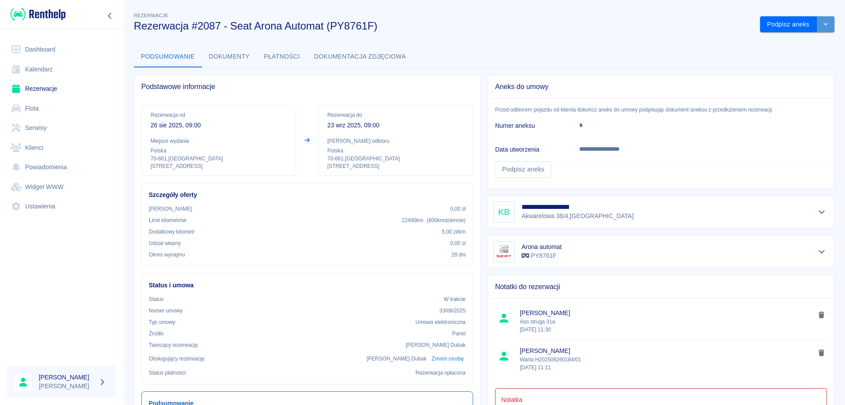
click at [824, 24] on icon "drop-down" at bounding box center [826, 24] width 4 height 3
click at [787, 44] on li "Przedłuż rezerwację" at bounding box center [790, 43] width 69 height 15
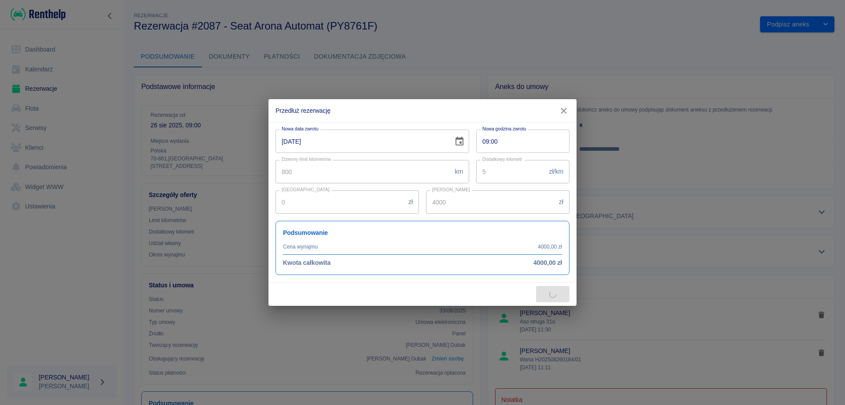
type input "2.8"
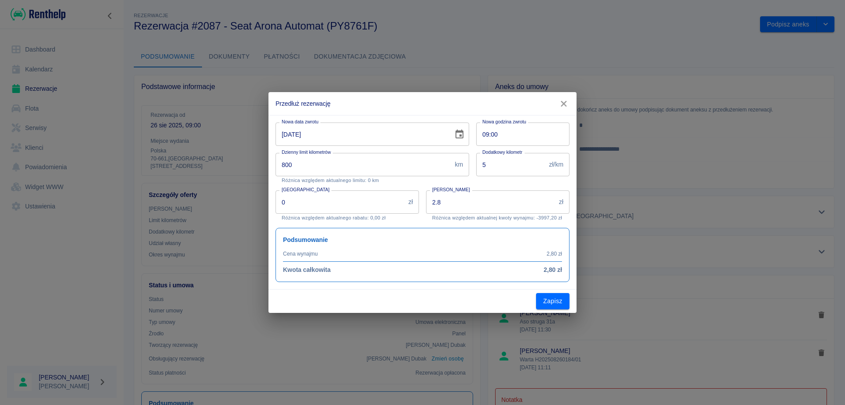
click at [461, 136] on icon "Choose date, selected date is 23 wrz 2025" at bounding box center [460, 133] width 8 height 9
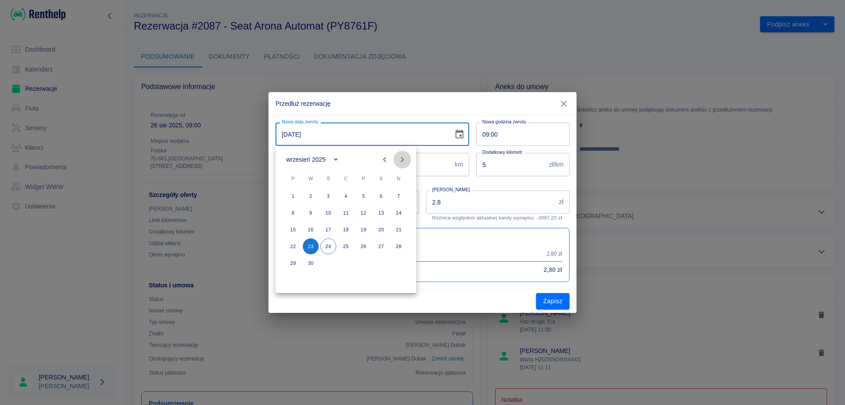
click at [403, 158] on icon "Next month" at bounding box center [402, 159] width 11 height 11
click at [315, 211] on button "7" at bounding box center [311, 213] width 16 height 16
type input "[DATE]"
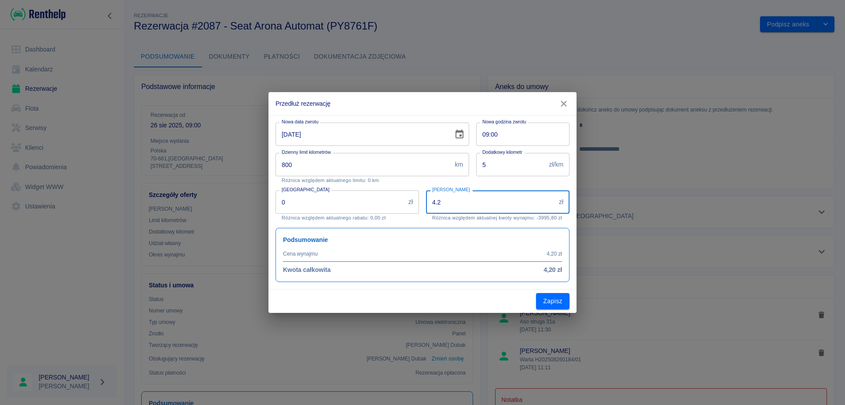
click at [448, 202] on input "4.2" at bounding box center [490, 201] width 129 height 23
click at [459, 199] on input "5000" at bounding box center [490, 201] width 129 height 23
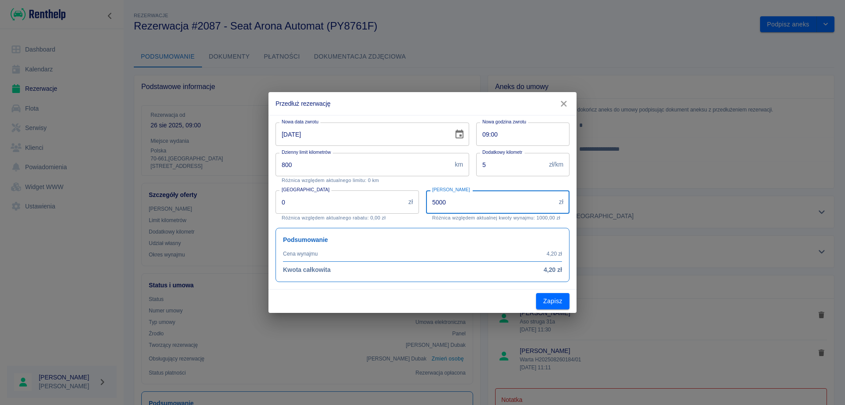
click at [459, 199] on input "5000" at bounding box center [490, 201] width 129 height 23
type input "7000"
click at [546, 302] on button "Zapisz" at bounding box center [552, 301] width 33 height 16
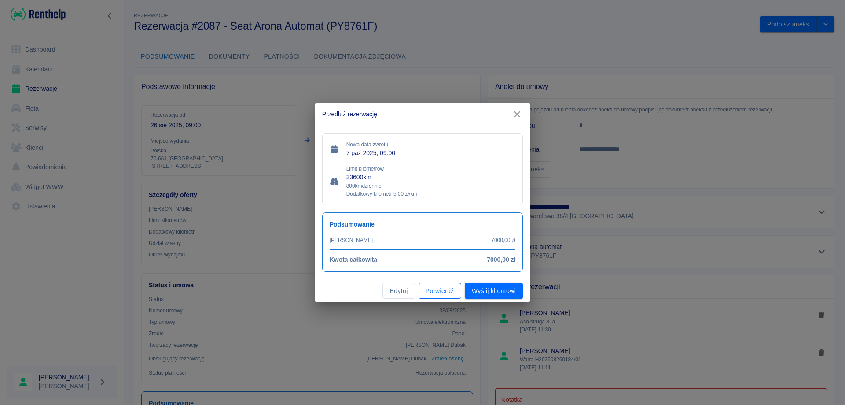
click at [431, 289] on button "Potwierdź" at bounding box center [440, 291] width 43 height 16
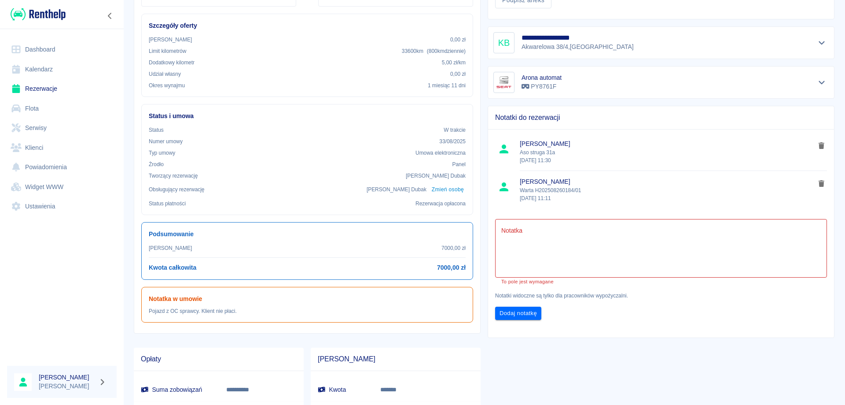
scroll to position [176, 0]
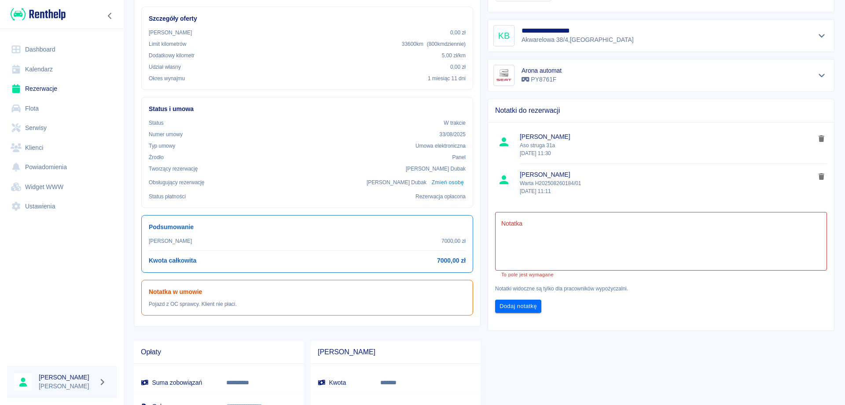
click at [526, 232] on textarea "Notatka" at bounding box center [661, 241] width 320 height 44
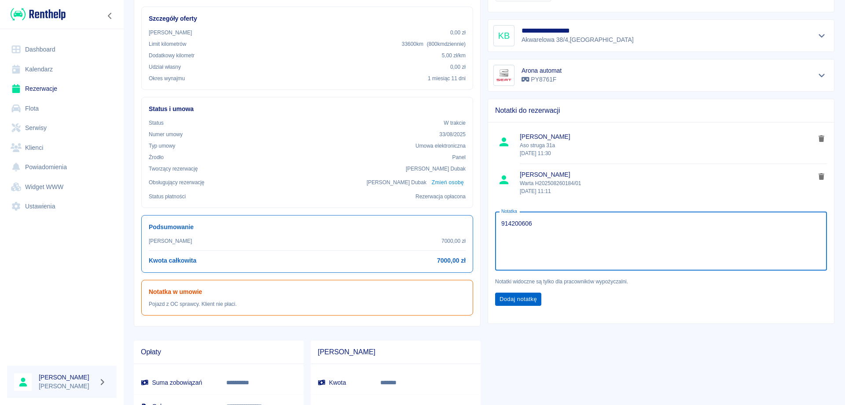
type textarea "914200606"
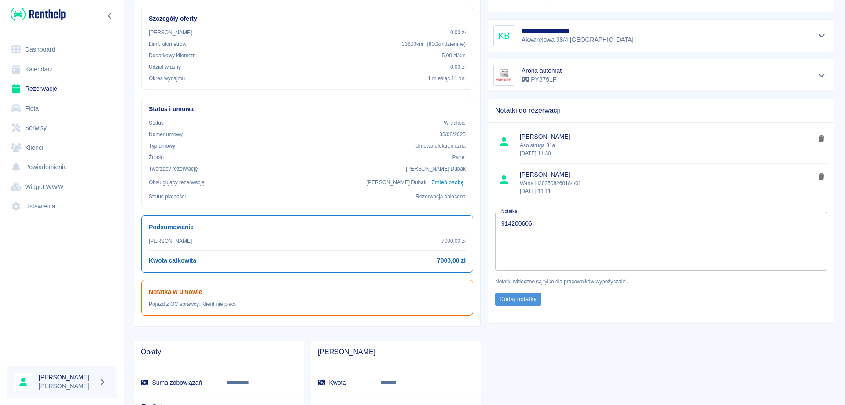
click at [514, 299] on button "Dodaj notatkę" at bounding box center [518, 299] width 46 height 14
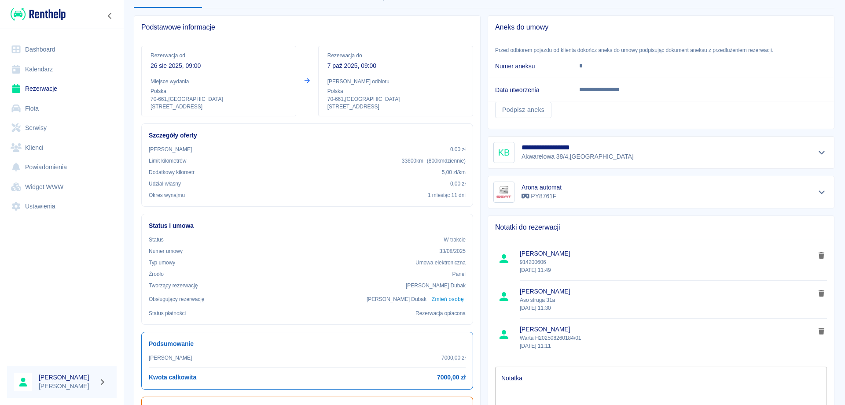
scroll to position [44, 0]
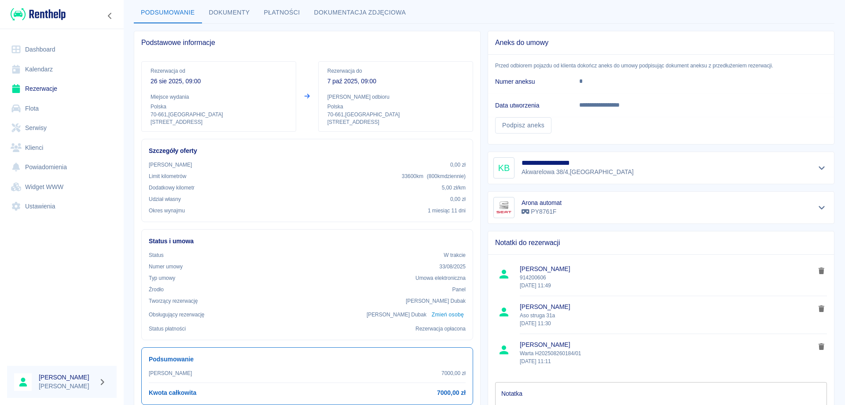
click at [44, 47] on link "Dashboard" at bounding box center [62, 50] width 110 height 20
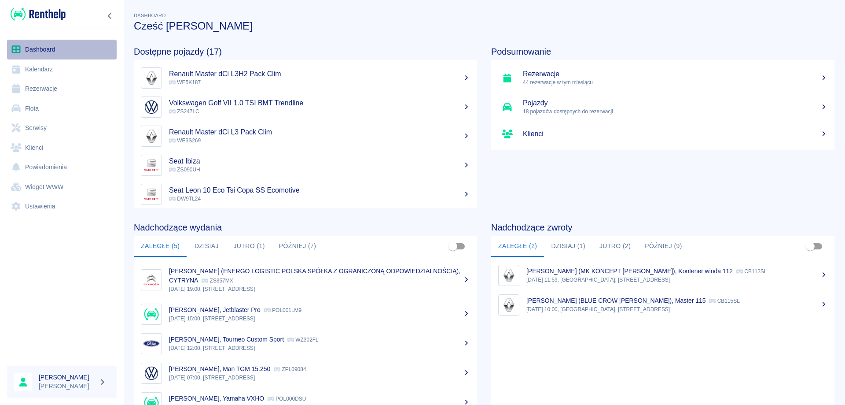
click at [33, 49] on link "Dashboard" at bounding box center [62, 50] width 110 height 20
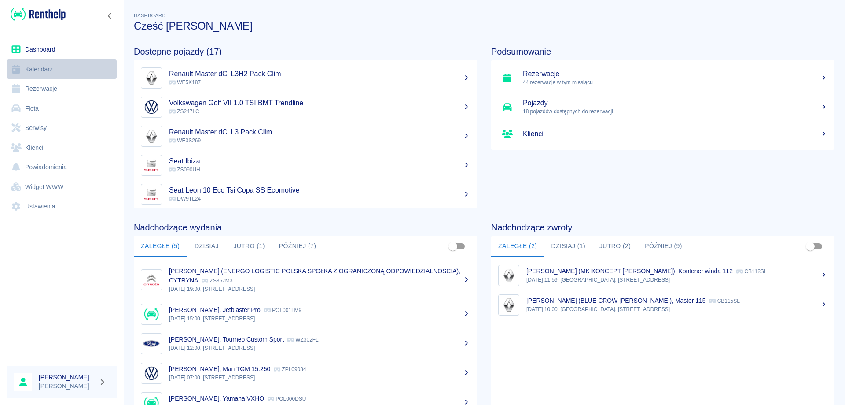
click at [33, 74] on link "Kalendarz" at bounding box center [62, 69] width 110 height 20
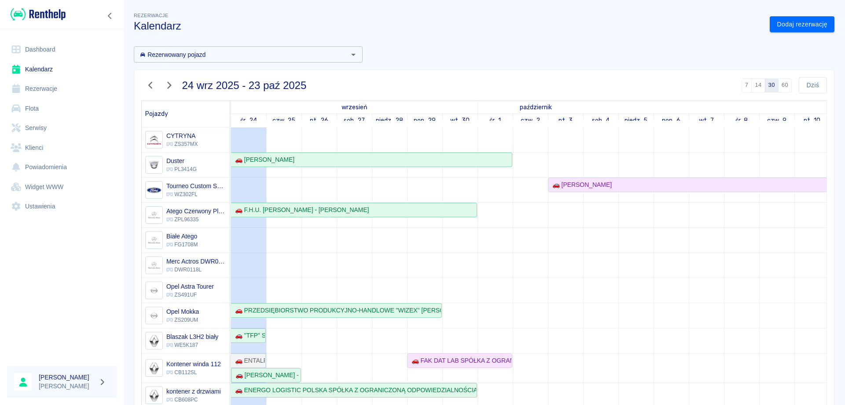
click at [41, 52] on link "Dashboard" at bounding box center [62, 50] width 110 height 20
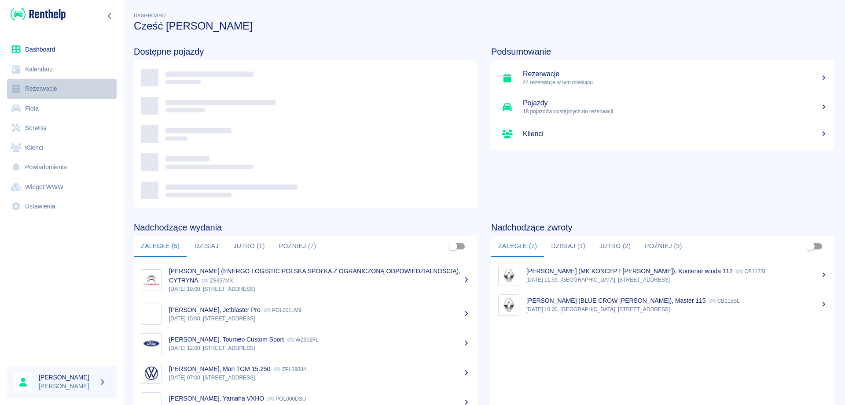
click at [41, 86] on link "Rezerwacje" at bounding box center [62, 89] width 110 height 20
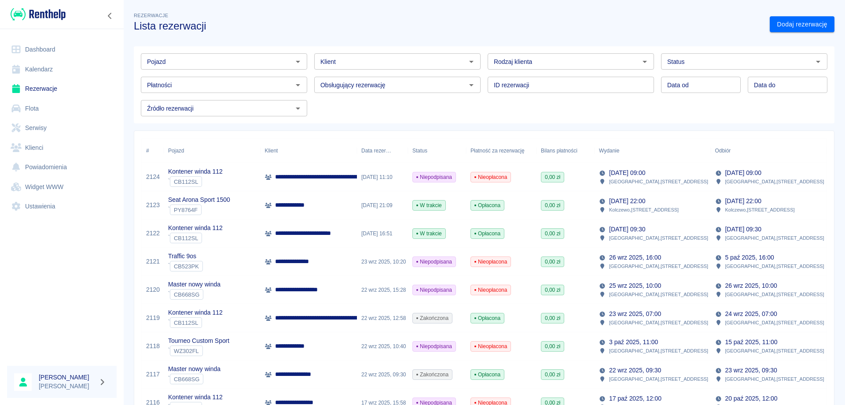
click at [41, 86] on link "Rezerwacje" at bounding box center [62, 89] width 110 height 20
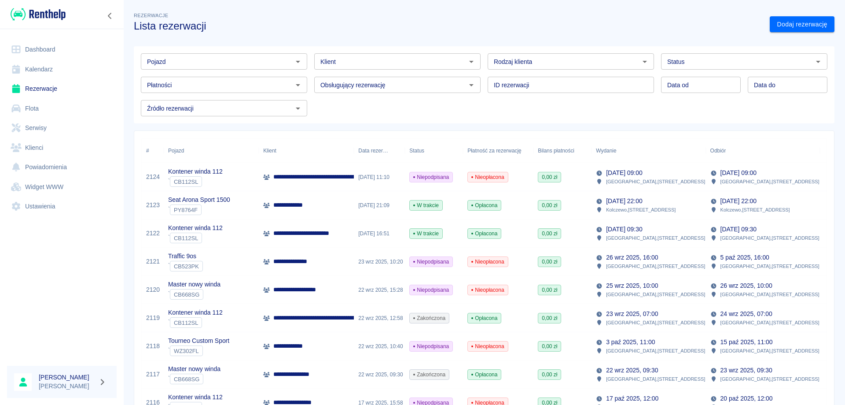
click at [174, 61] on input "Pojazd" at bounding box center [217, 61] width 147 height 11
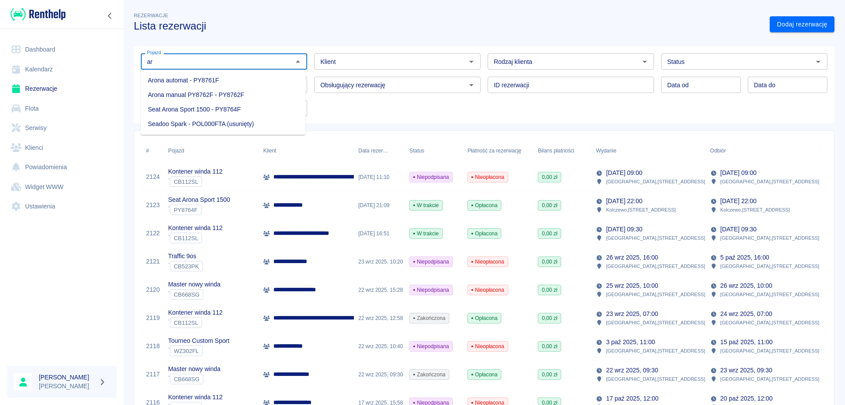
type input "a"
click at [174, 82] on li "Skoda Scala Diesel - ZGR07501" at bounding box center [223, 80] width 165 height 15
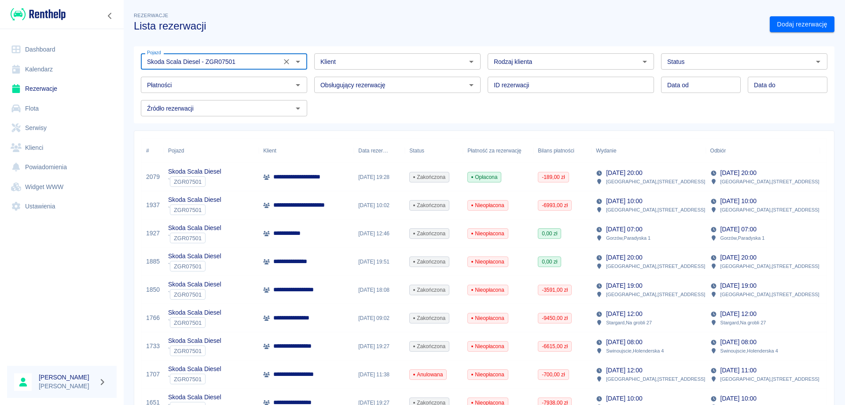
type input "Skoda Scala Diesel - ZGR07501"
click at [681, 170] on div "[DATE] 20:00 [GEOGRAPHIC_DATA] , [STREET_ADDRESS]" at bounding box center [649, 177] width 114 height 28
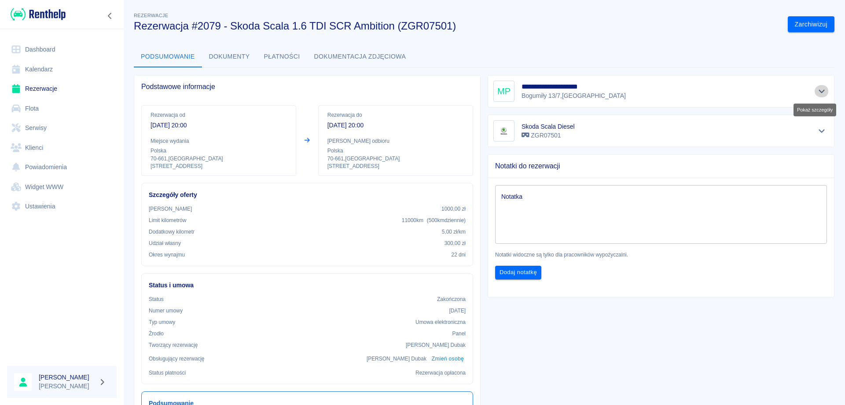
click at [817, 95] on icon "Pokaż szczegóły" at bounding box center [822, 91] width 10 height 8
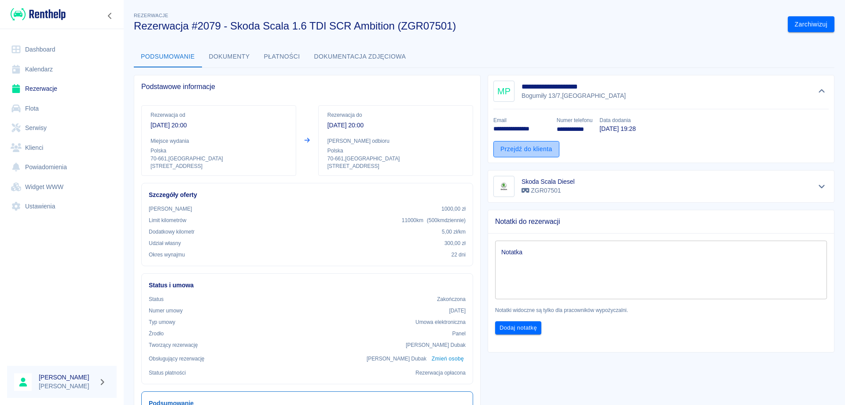
click at [532, 149] on link "Przejdź do klienta" at bounding box center [526, 149] width 66 height 16
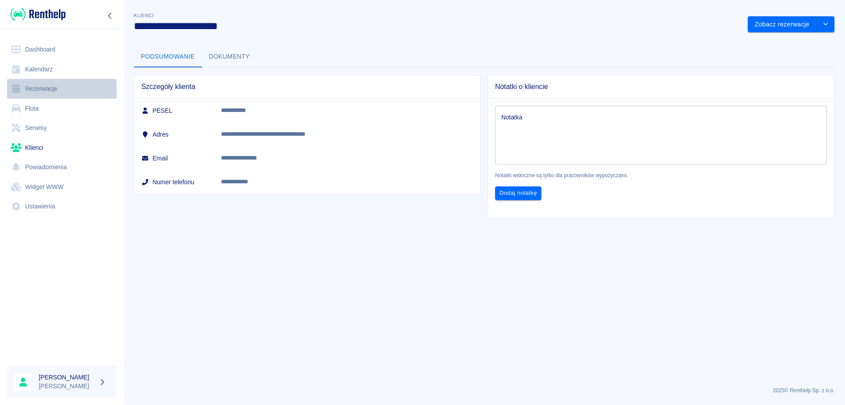
click at [48, 83] on link "Rezerwacje" at bounding box center [62, 89] width 110 height 20
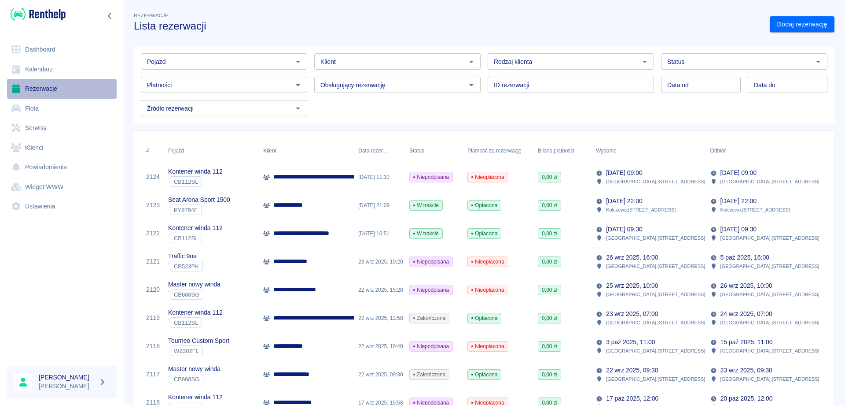
click at [35, 85] on link "Rezerwacje" at bounding box center [62, 89] width 110 height 20
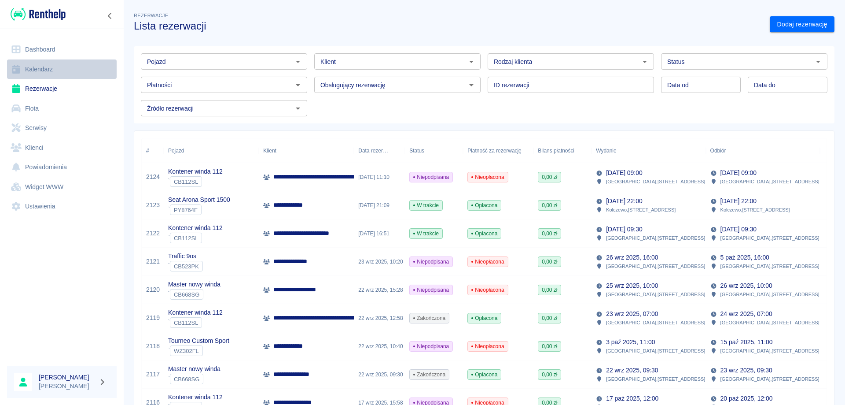
click at [41, 70] on link "Kalendarz" at bounding box center [62, 69] width 110 height 20
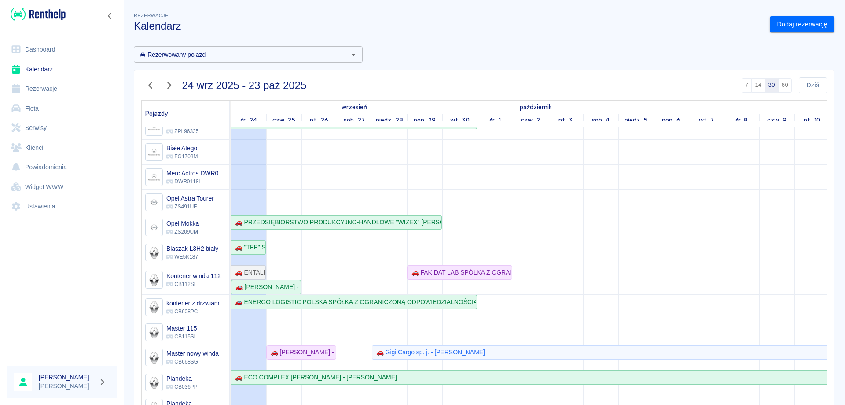
scroll to position [132, 0]
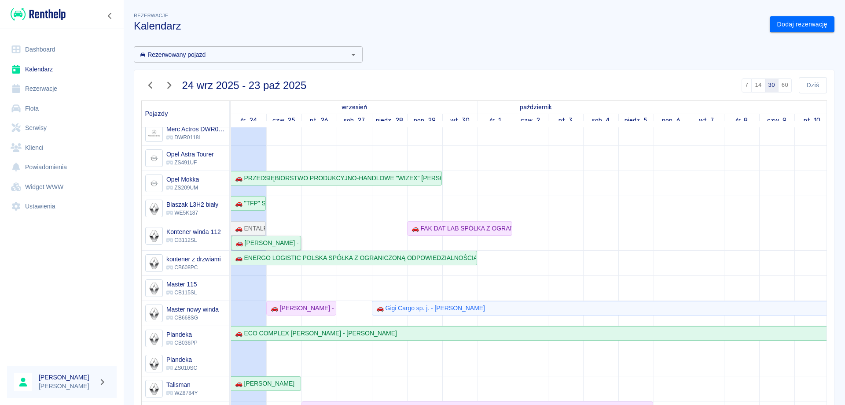
click at [281, 239] on div "🚗 [PERSON_NAME] - [PERSON_NAME]" at bounding box center [266, 242] width 68 height 9
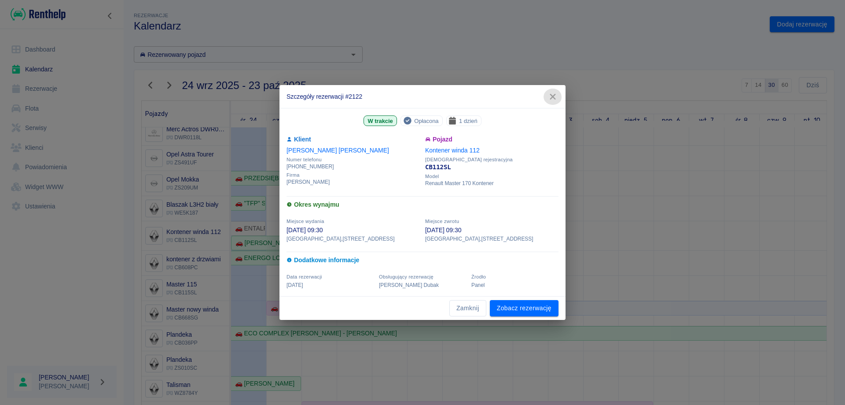
click at [557, 97] on icon "button" at bounding box center [552, 96] width 11 height 9
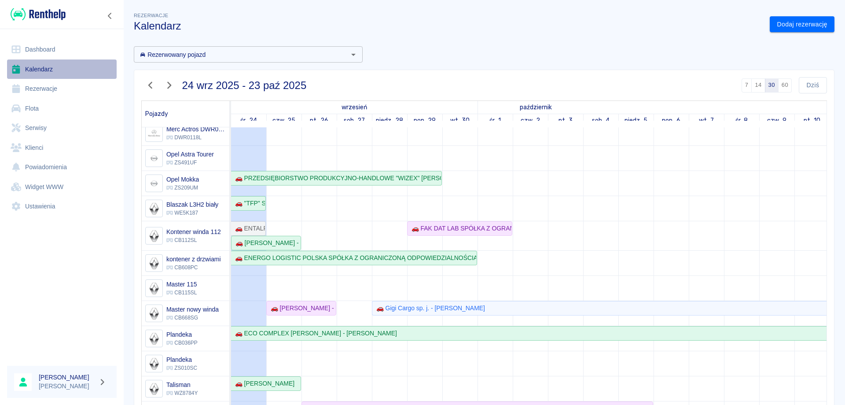
click at [41, 64] on link "Kalendarz" at bounding box center [62, 69] width 110 height 20
click at [42, 65] on link "Kalendarz" at bounding box center [62, 69] width 110 height 20
click at [36, 49] on link "Dashboard" at bounding box center [62, 50] width 110 height 20
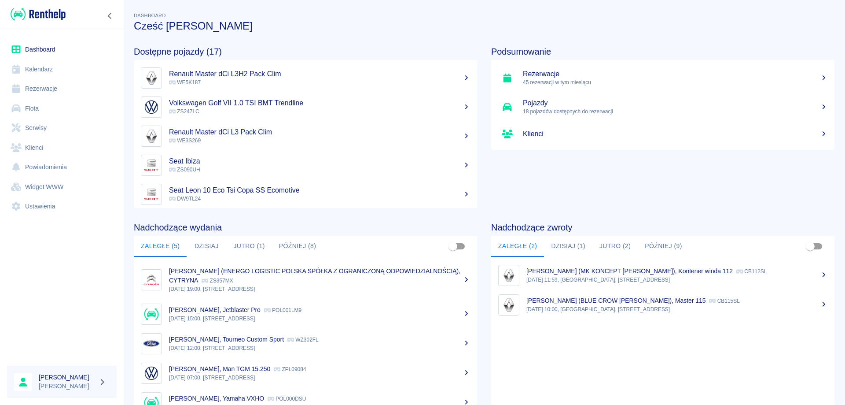
click at [54, 78] on ul "Dashboard Kalendarz Rezerwacje Flota Serwisy Klienci Powiadomienia Widget WWW U…" at bounding box center [62, 128] width 110 height 184
click at [50, 85] on link "Rezerwacje" at bounding box center [62, 89] width 110 height 20
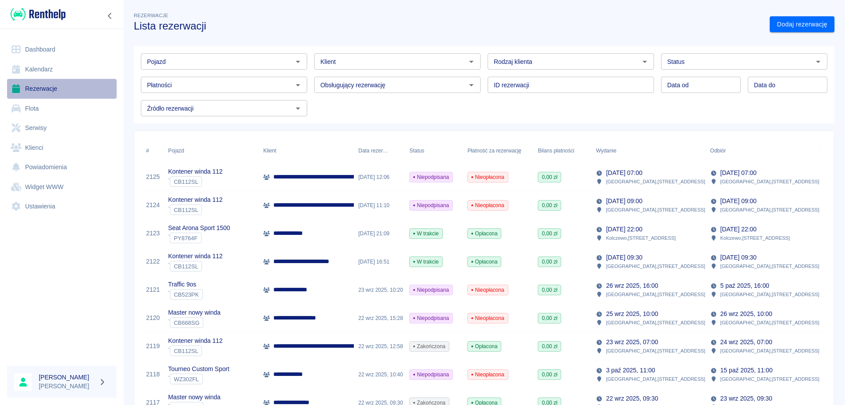
click at [36, 91] on link "Rezerwacje" at bounding box center [62, 89] width 110 height 20
click at [250, 64] on input "Pojazd" at bounding box center [217, 61] width 147 height 11
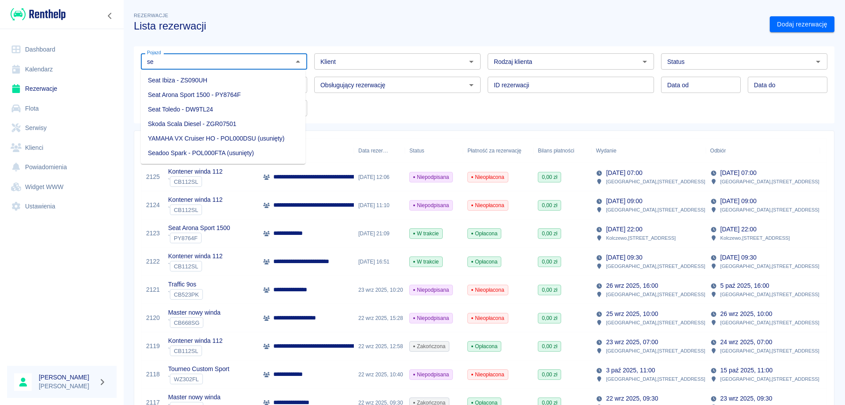
type input "s"
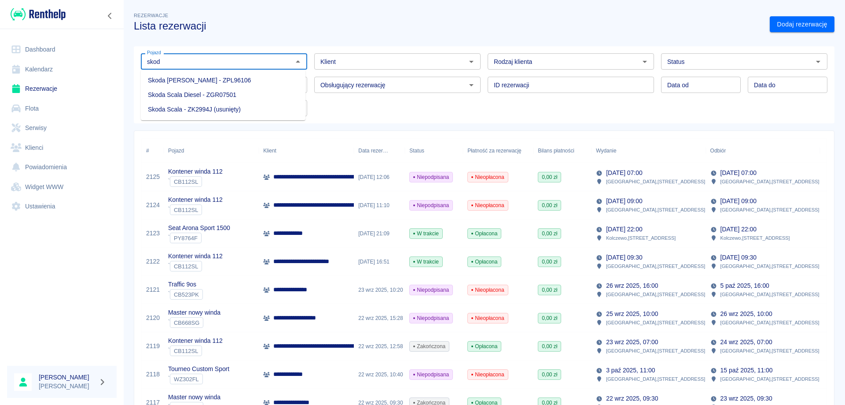
click at [188, 93] on li "Skoda Scala Diesel - ZGR07501" at bounding box center [223, 95] width 165 height 15
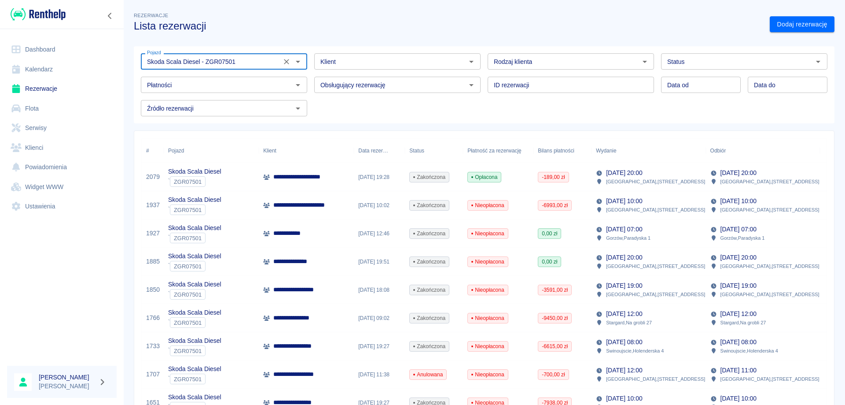
type input "Skoda Scala Diesel - ZGR07501"
click at [297, 172] on p "**********" at bounding box center [302, 176] width 58 height 9
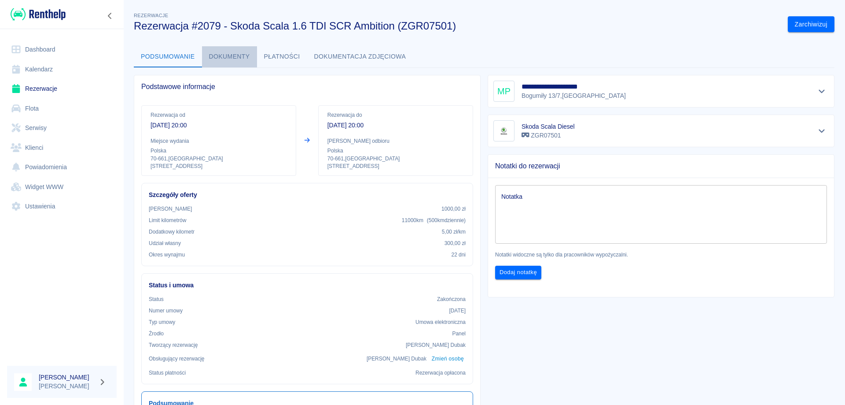
click at [235, 58] on button "Dokumenty" at bounding box center [229, 56] width 55 height 21
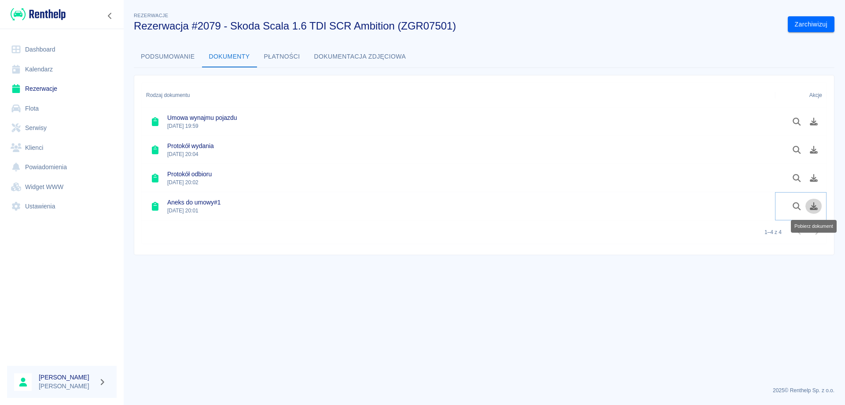
click at [810, 204] on icon "Pobierz dokument" at bounding box center [814, 206] width 10 height 8
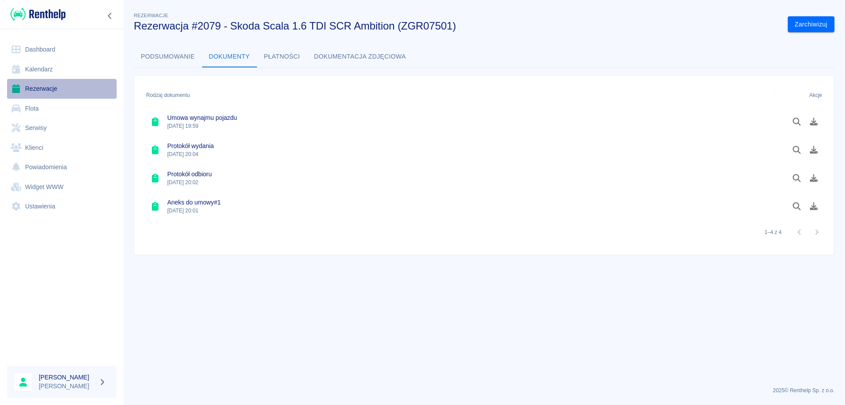
click at [40, 88] on link "Rezerwacje" at bounding box center [62, 89] width 110 height 20
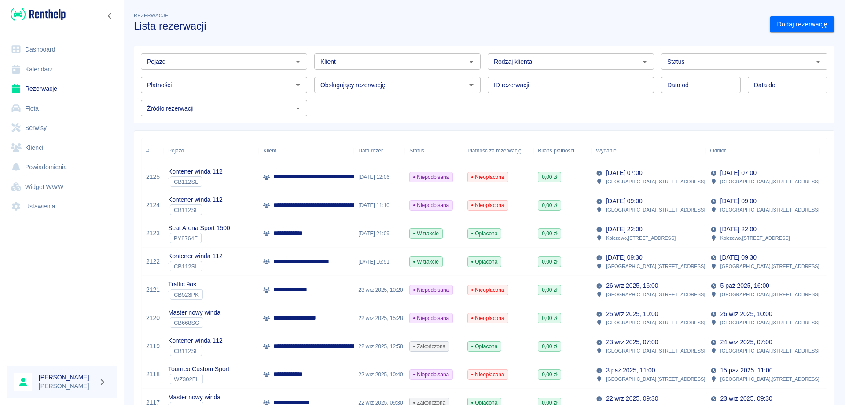
click at [37, 68] on link "Kalendarz" at bounding box center [62, 69] width 110 height 20
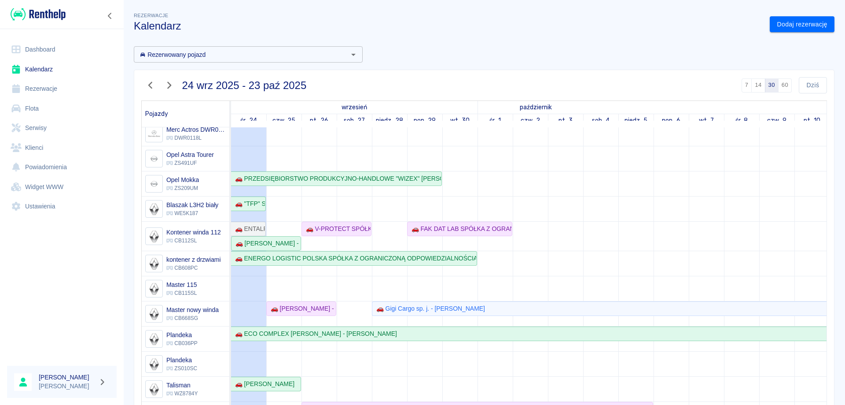
scroll to position [132, 0]
click at [287, 309] on div "🚗 [PERSON_NAME] - [PERSON_NAME]" at bounding box center [301, 307] width 68 height 9
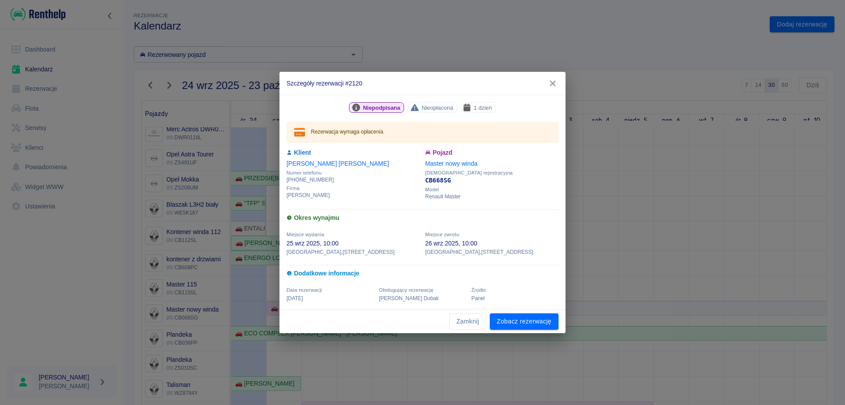
click at [556, 82] on icon "button" at bounding box center [552, 83] width 11 height 9
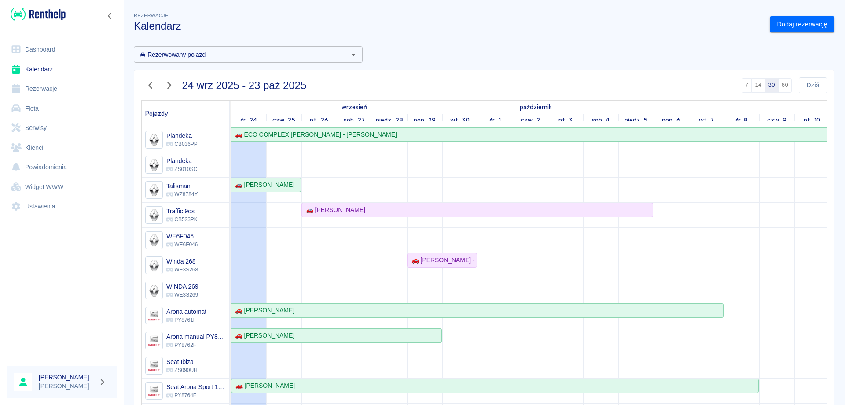
scroll to position [352, 0]
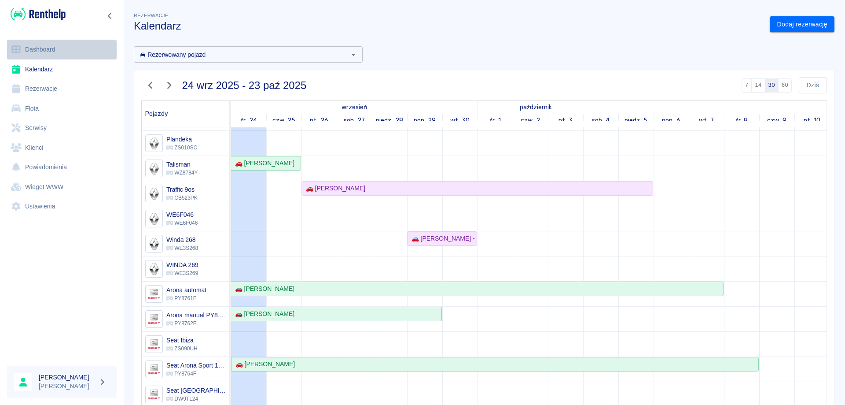
click at [40, 49] on link "Dashboard" at bounding box center [62, 50] width 110 height 20
